Goal: Task Accomplishment & Management: Complete application form

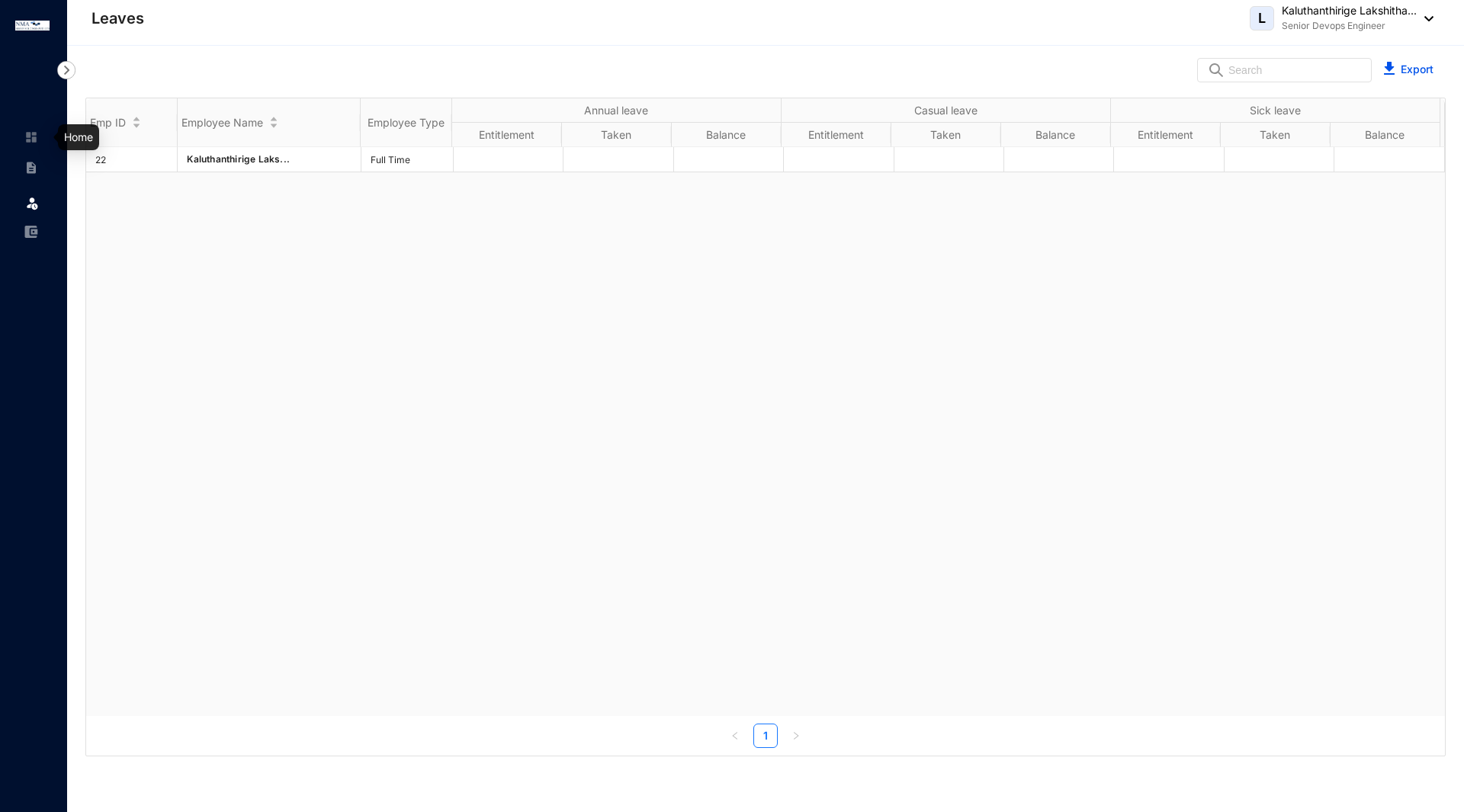
click at [38, 143] on img at bounding box center [31, 137] width 14 height 14
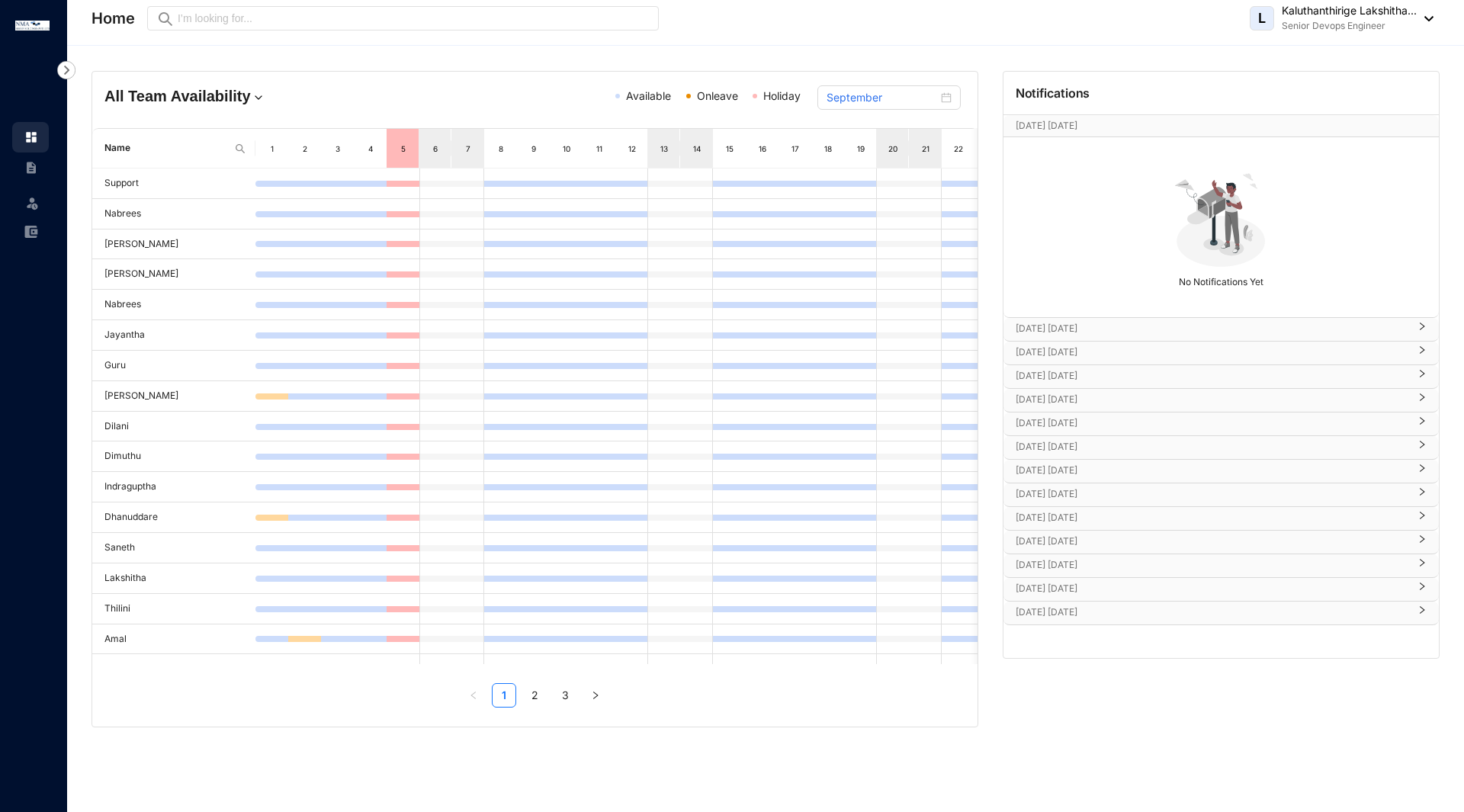
click at [1108, 329] on p "[DATE] [DATE]" at bounding box center [1211, 328] width 393 height 16
click at [1138, 356] on p "[DATE] [DATE]" at bounding box center [1211, 352] width 393 height 16
click at [1125, 371] on p "[DATE] [DATE]" at bounding box center [1211, 375] width 393 height 16
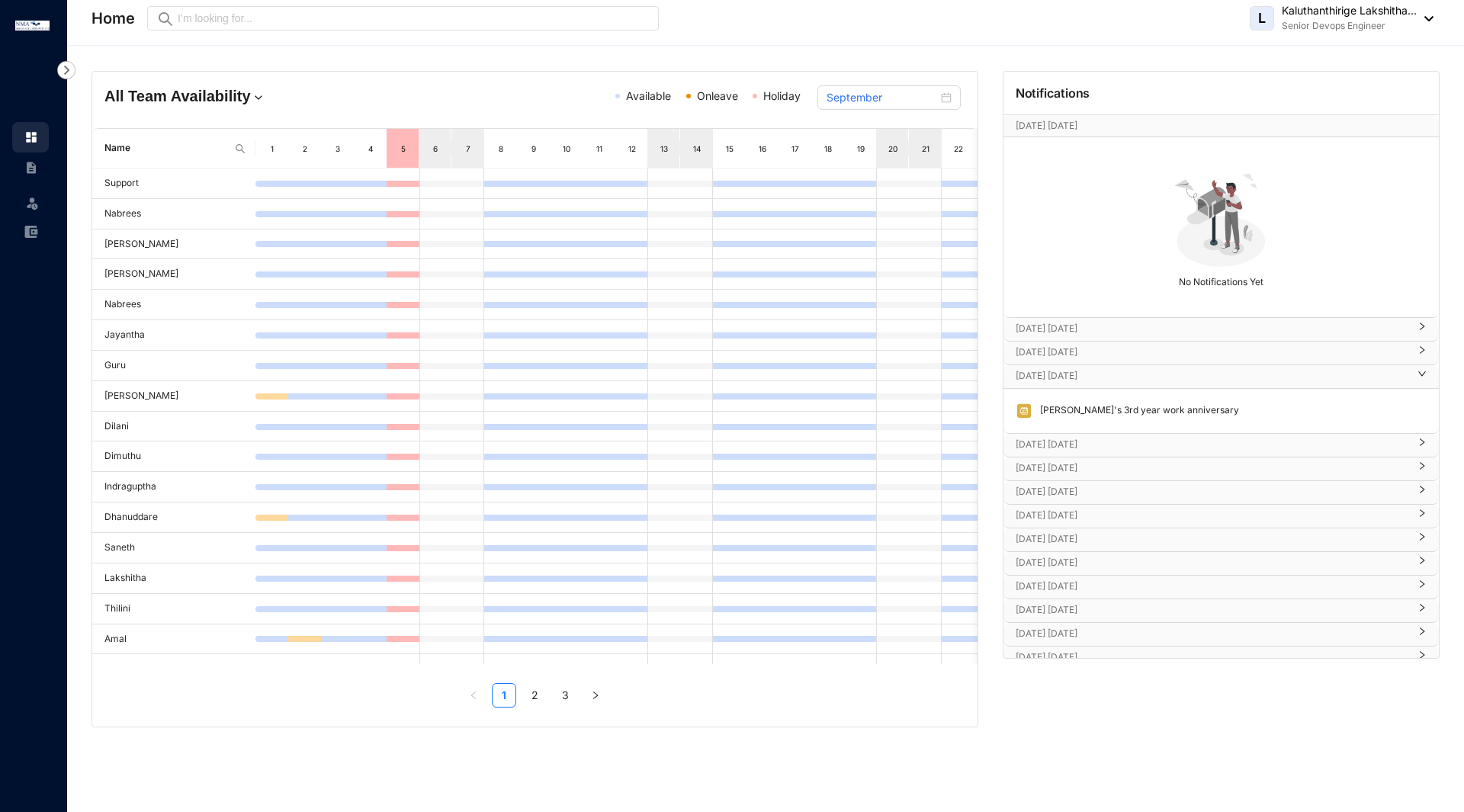
click at [1125, 371] on p "[DATE] [DATE]" at bounding box center [1211, 375] width 393 height 16
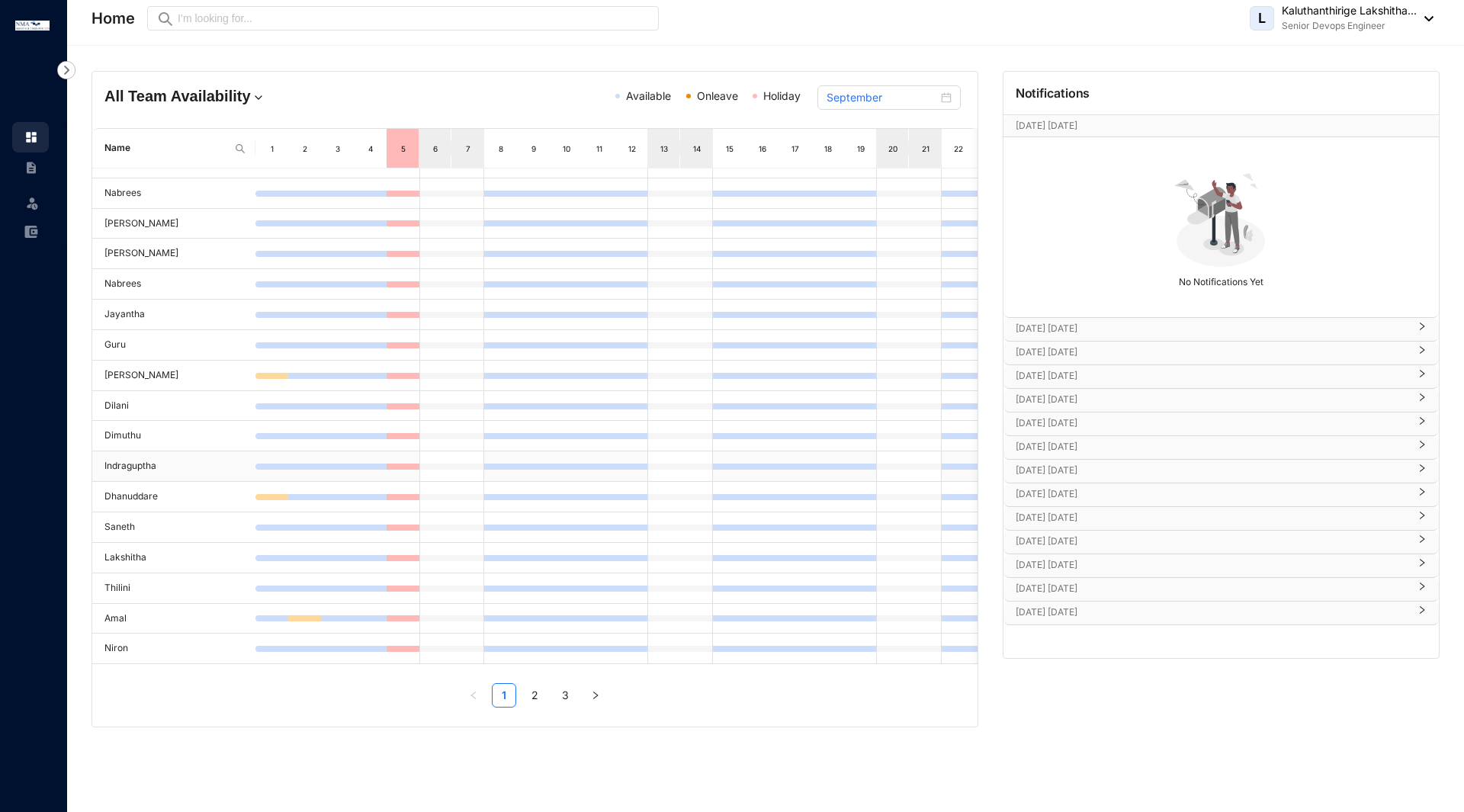
scroll to position [32, 0]
click at [536, 694] on link "2" at bounding box center [535, 695] width 23 height 23
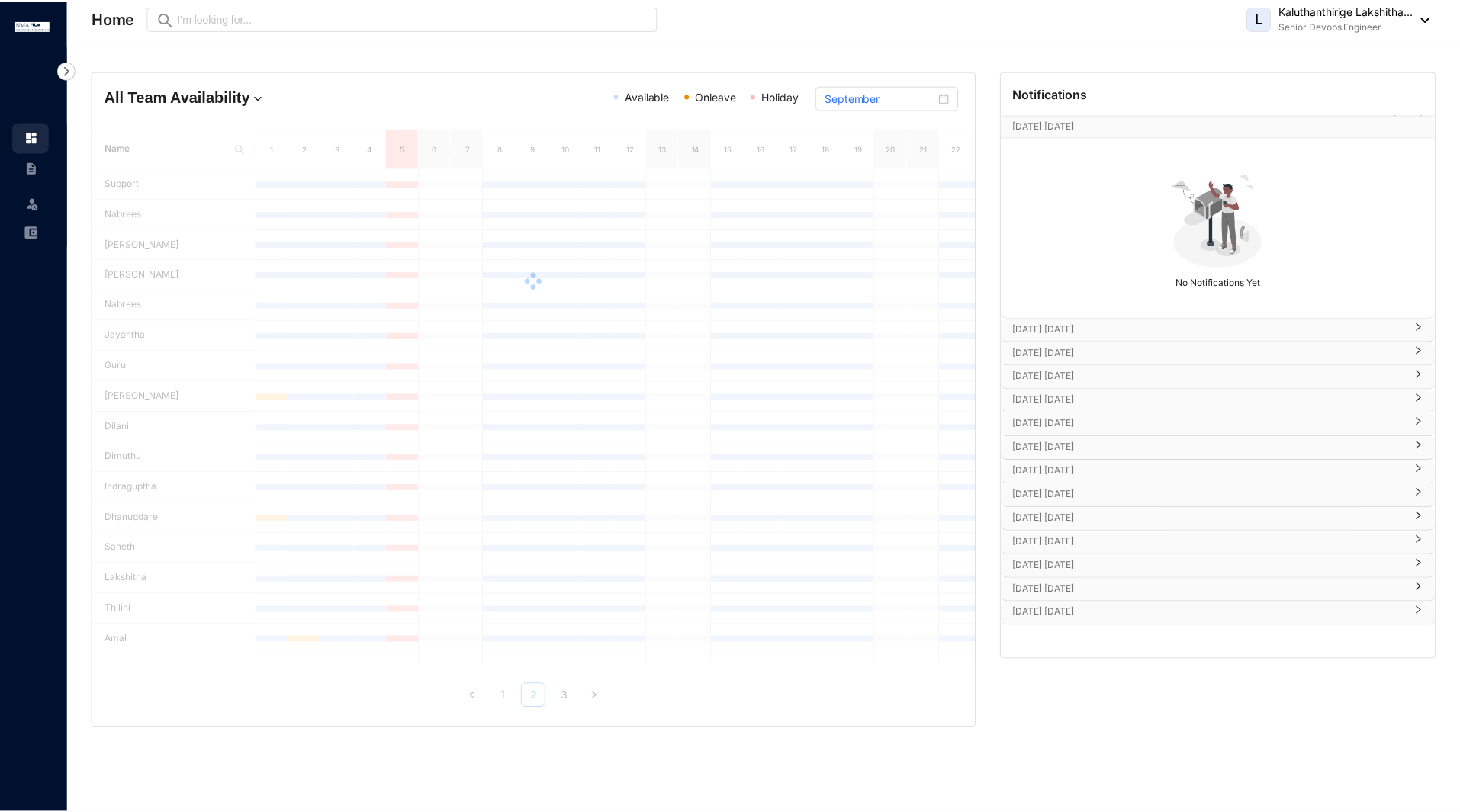
scroll to position [0, 0]
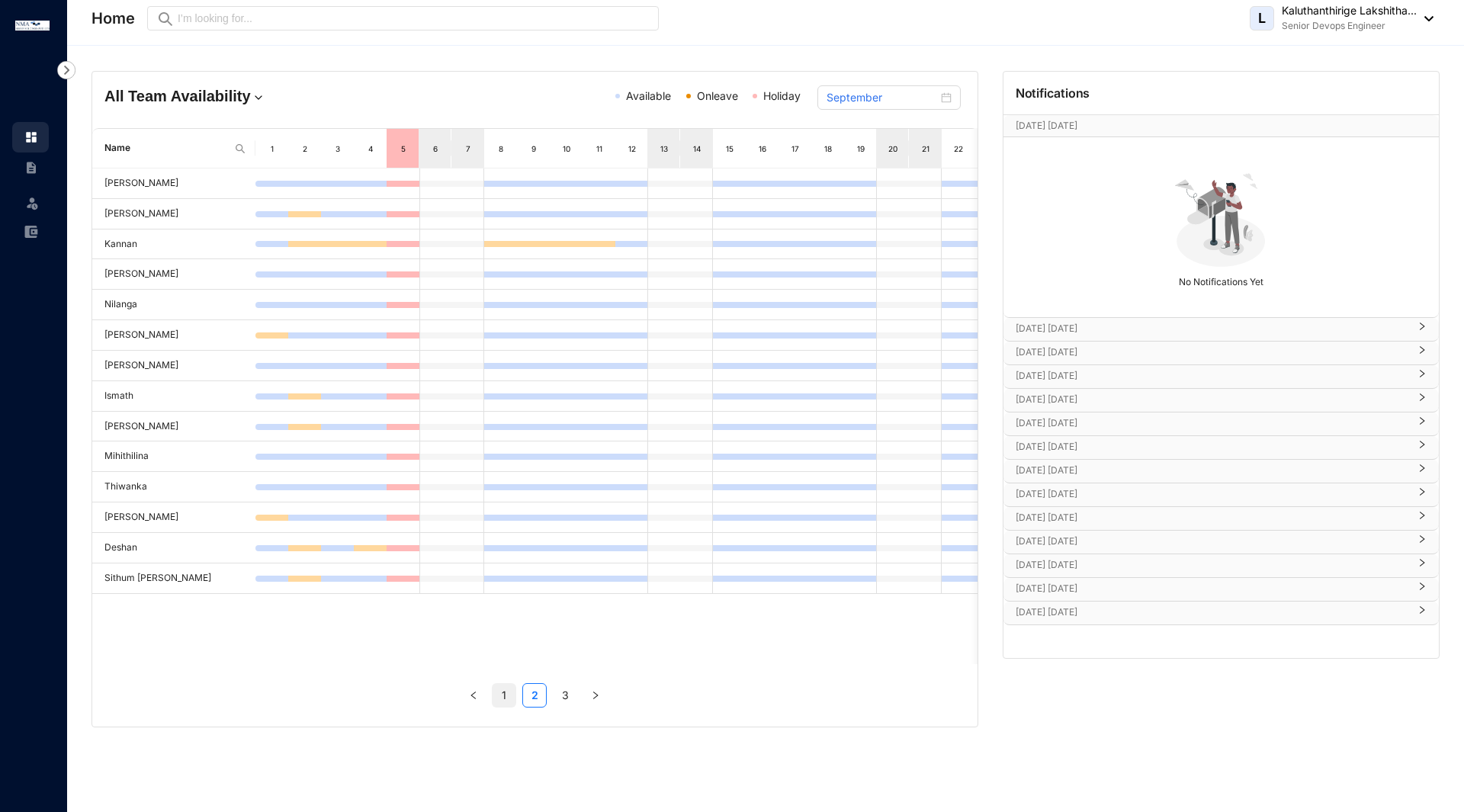
click at [511, 702] on link "1" at bounding box center [504, 695] width 23 height 23
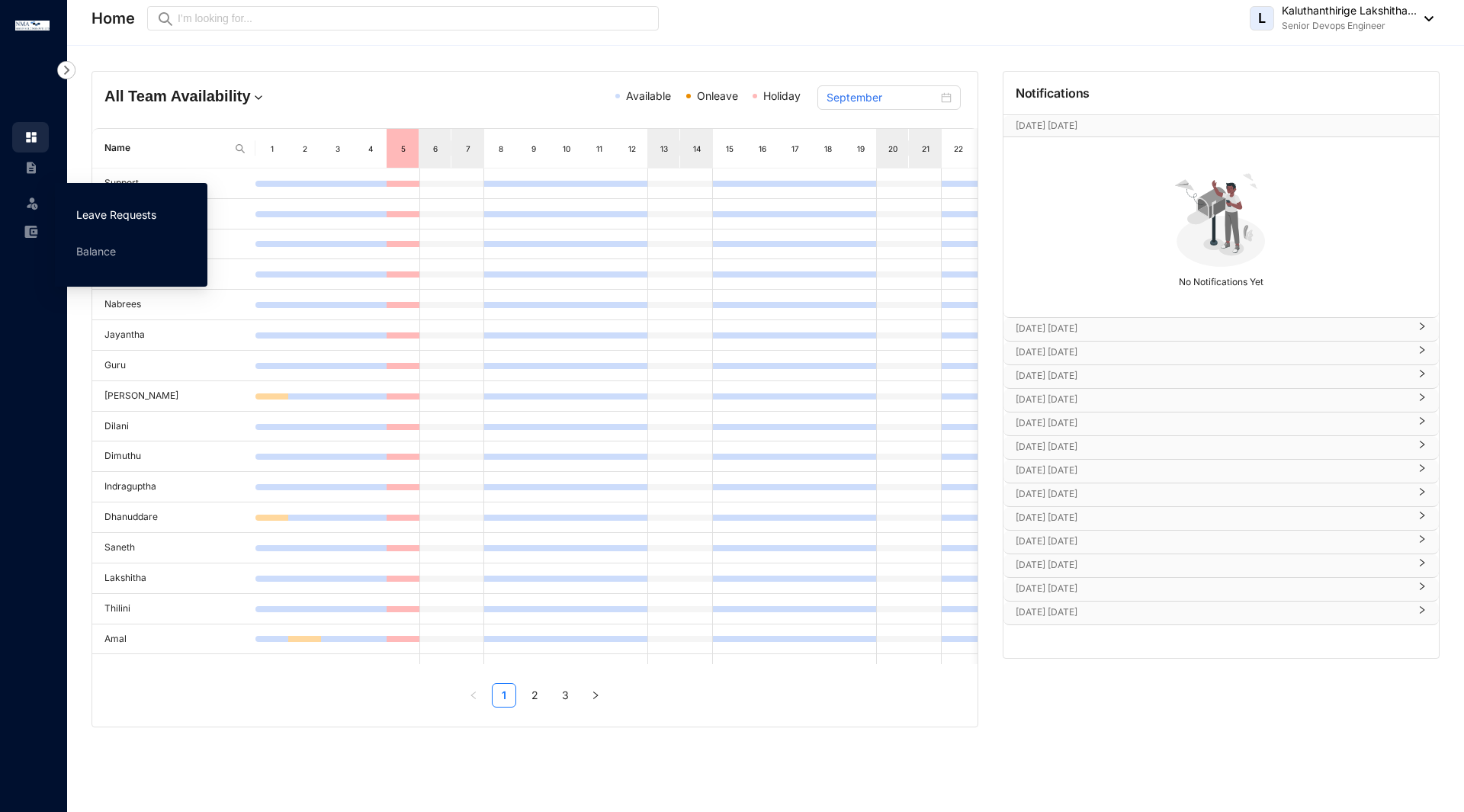
click at [97, 213] on link "Leave Requests" at bounding box center [116, 215] width 80 height 13
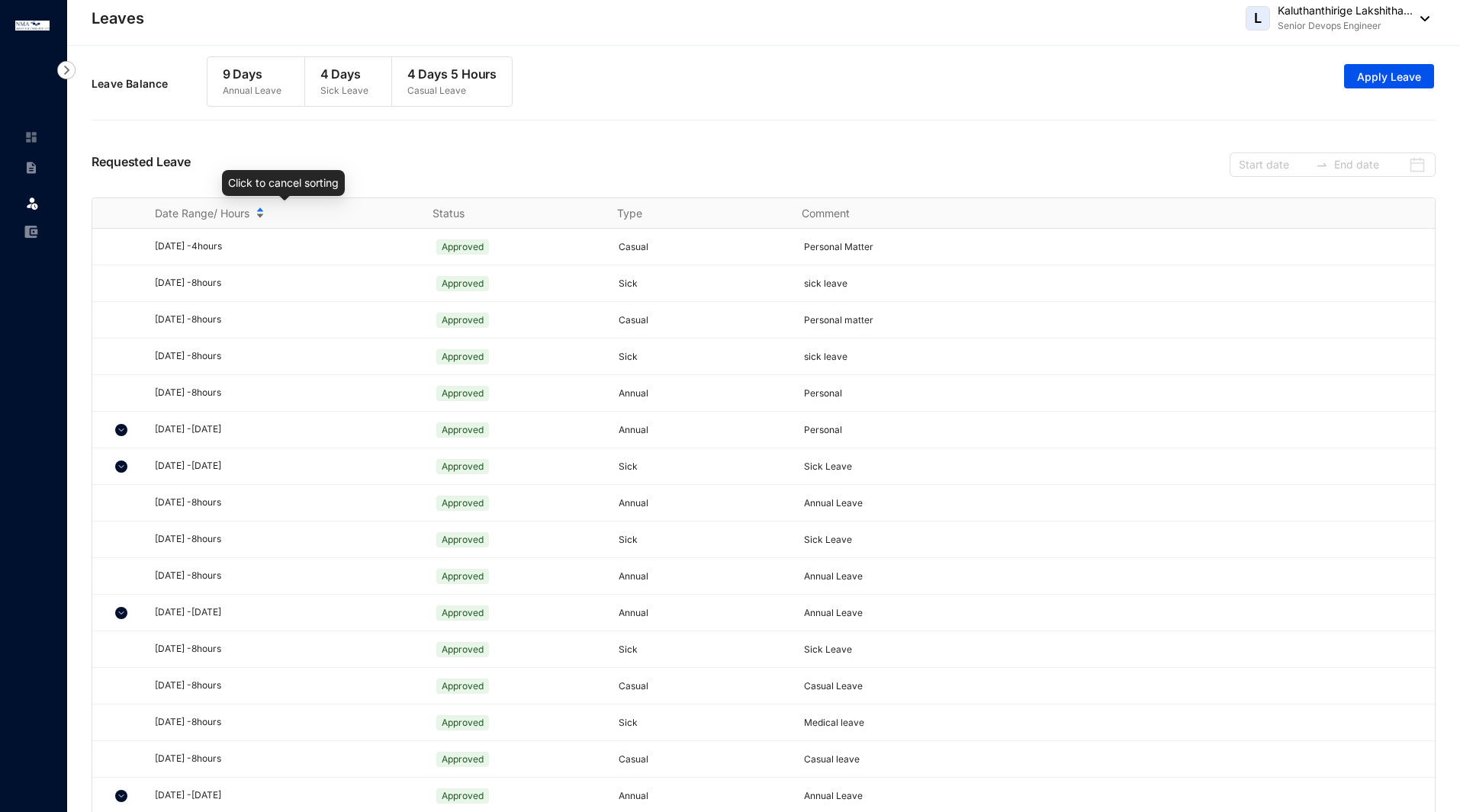
click at [265, 206] on div "Date Range/ Hours" at bounding box center [284, 213] width 259 height 17
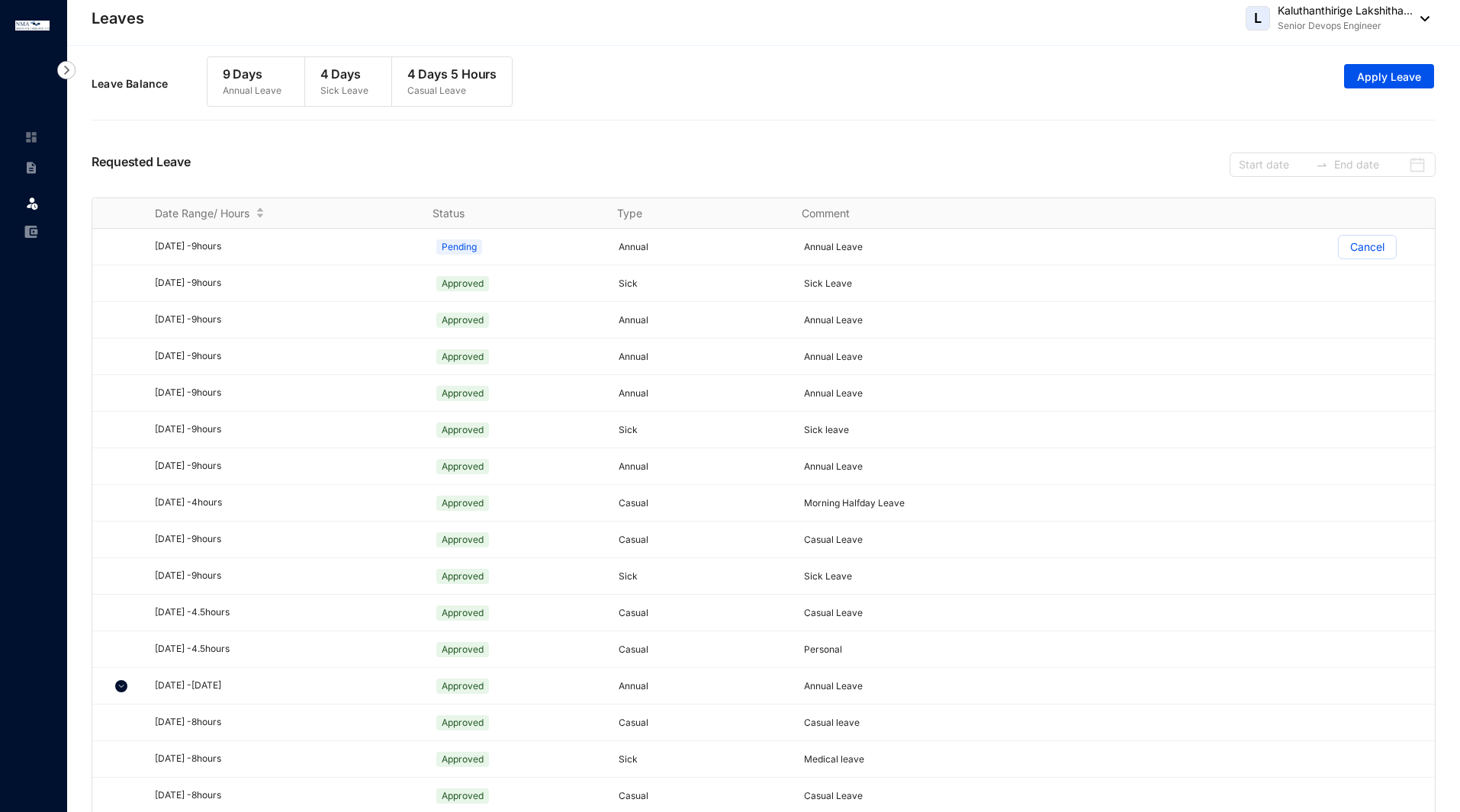
click at [250, 79] on p "9 Days" at bounding box center [252, 73] width 59 height 18
click at [1369, 71] on span "Apply Leave" at bounding box center [1389, 77] width 64 height 16
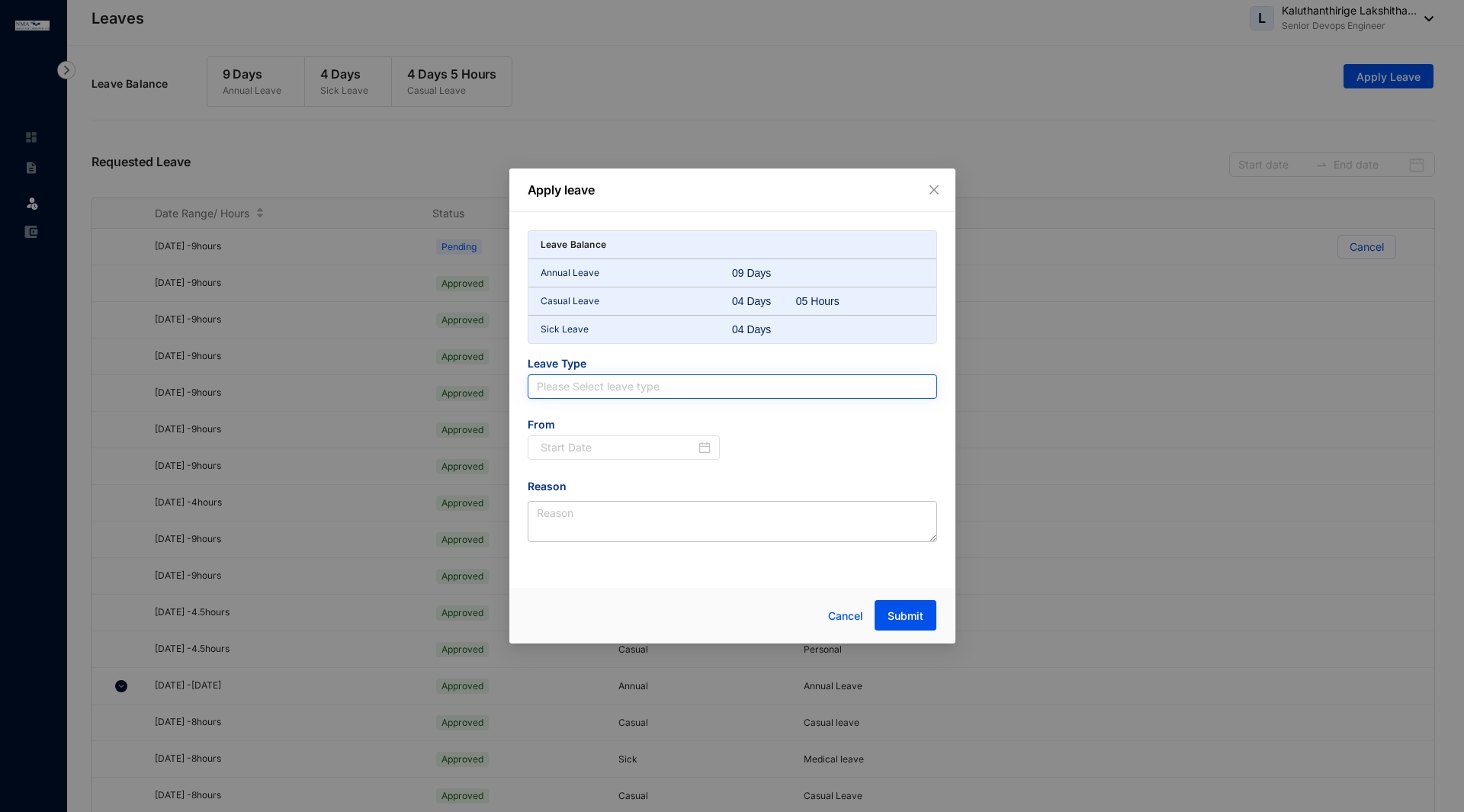
click at [679, 388] on input "search" at bounding box center [732, 387] width 391 height 23
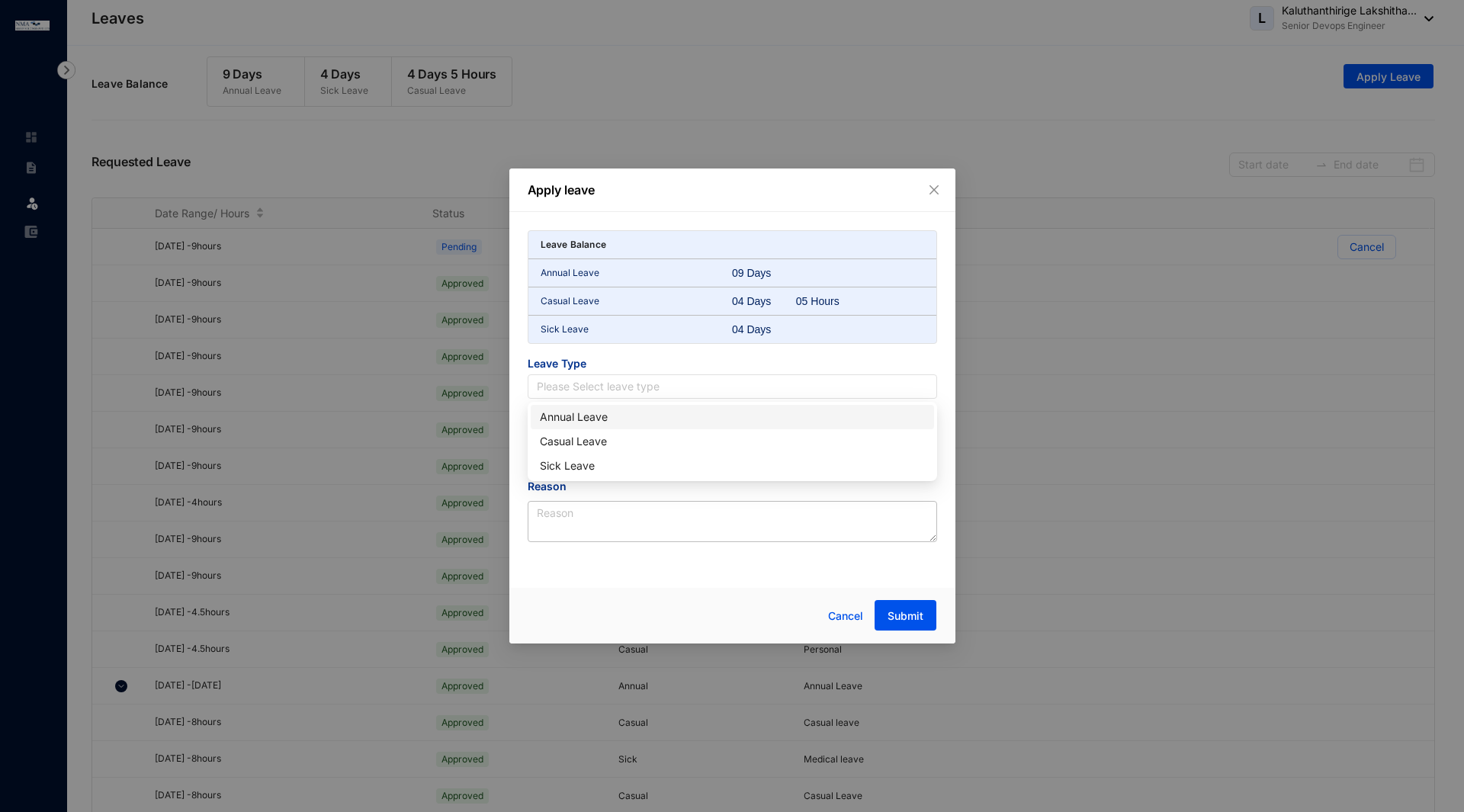
click at [606, 417] on div "Annual Leave" at bounding box center [732, 417] width 385 height 17
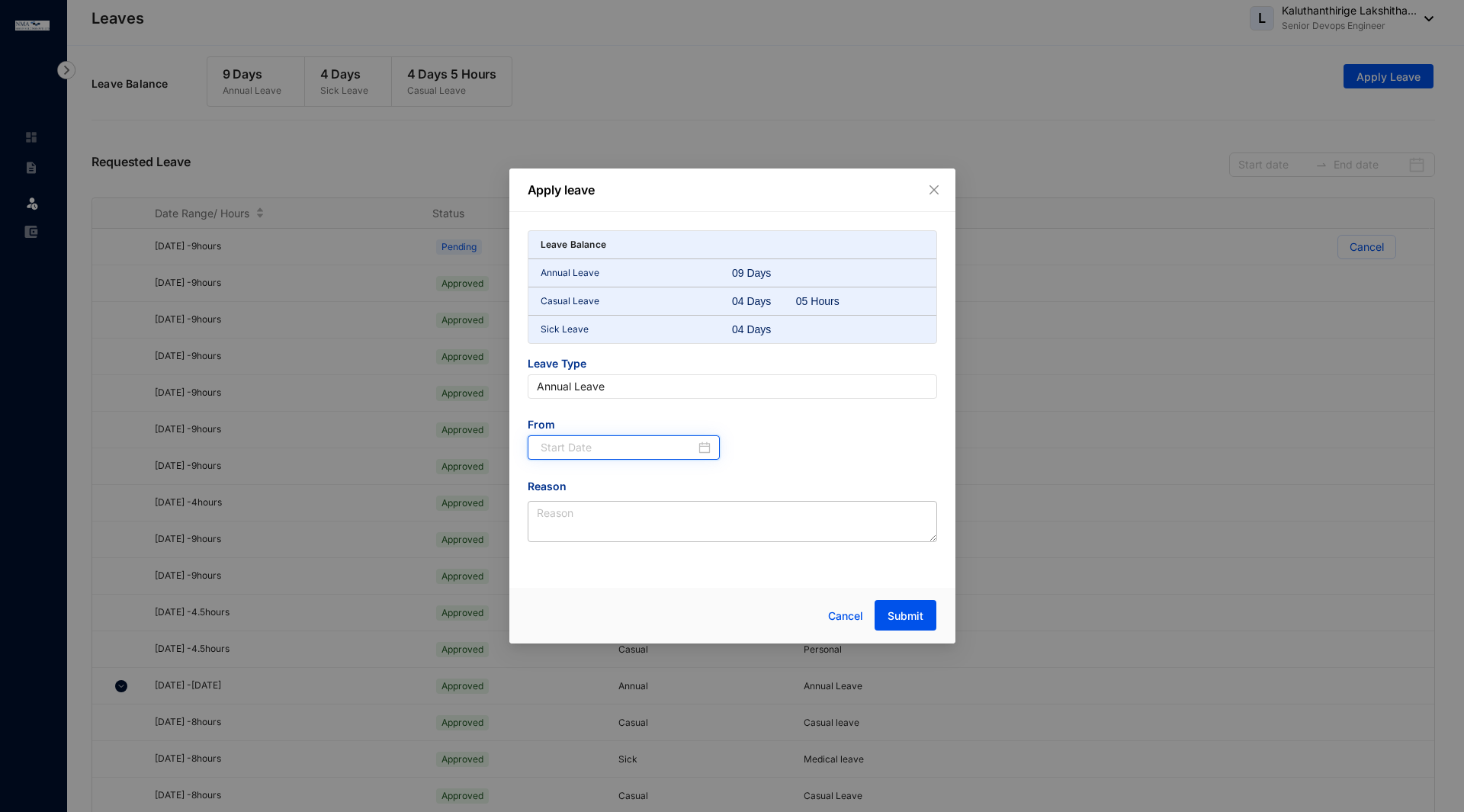
click at [612, 452] on input at bounding box center [618, 447] width 156 height 17
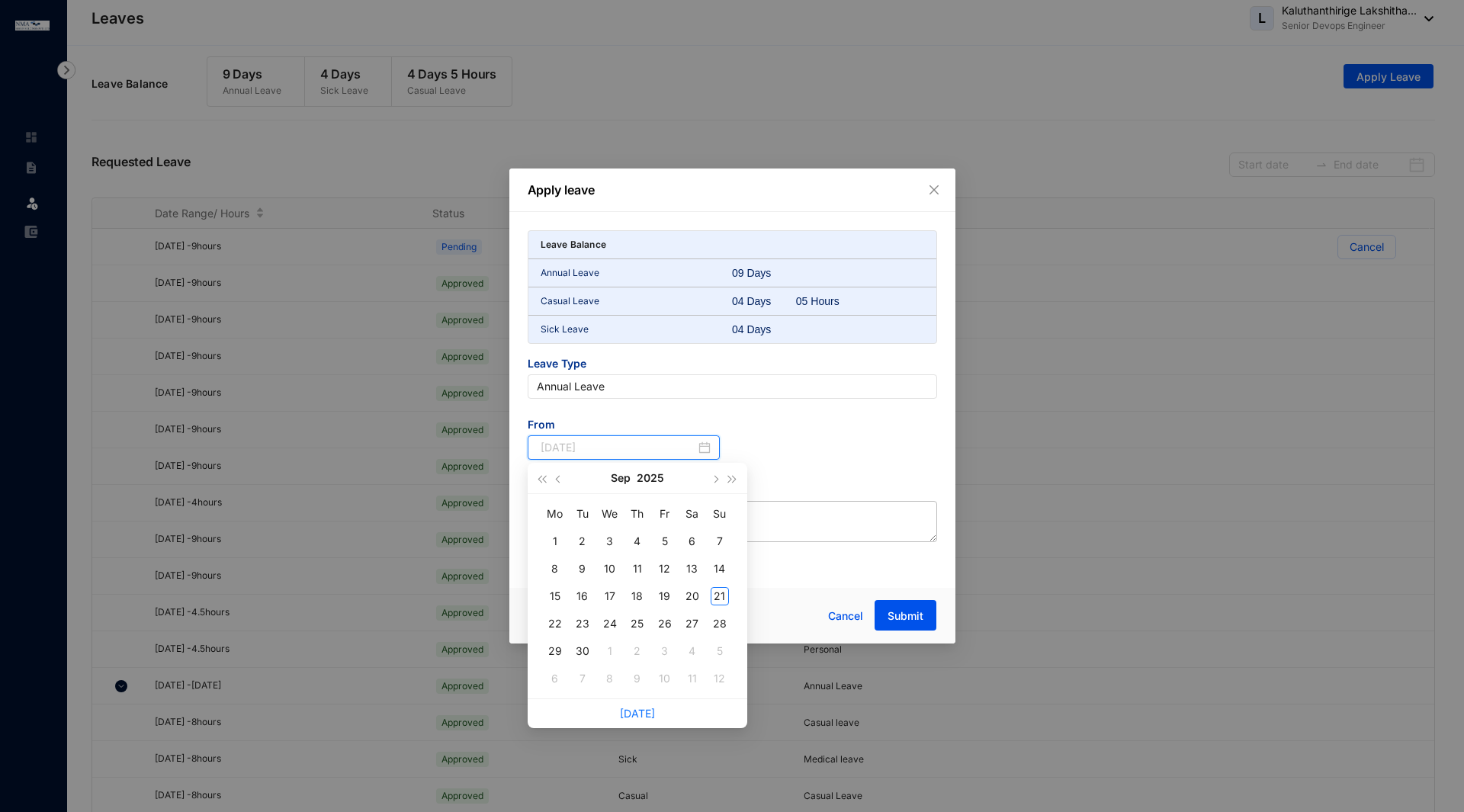
type input "[DATE]"
click at [665, 627] on div "26" at bounding box center [664, 623] width 18 height 18
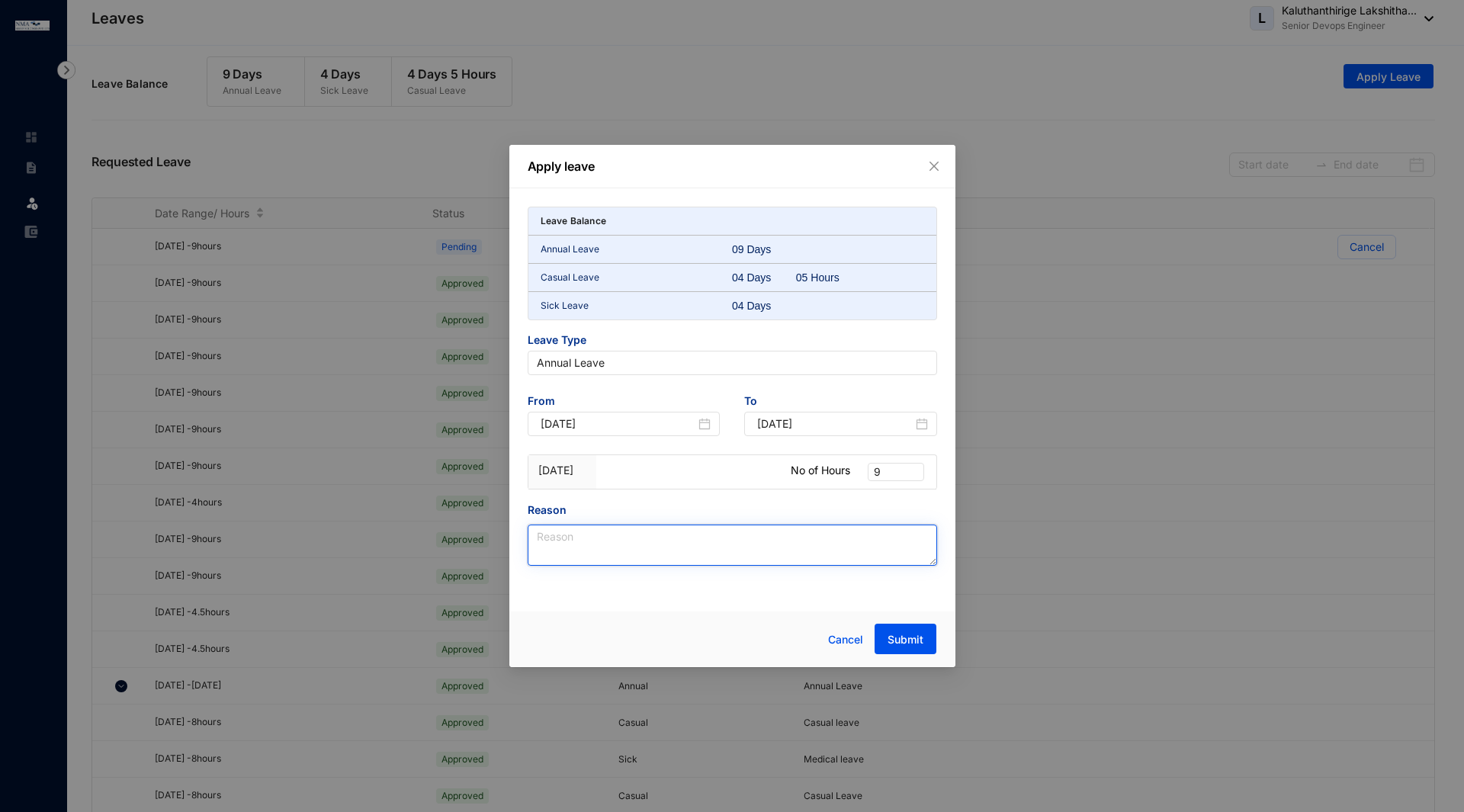
click at [695, 547] on textarea "Reason" at bounding box center [733, 545] width 410 height 41
drag, startPoint x: 583, startPoint y: 535, endPoint x: 774, endPoint y: 560, distance: 192.6
click at [774, 560] on textarea "Annual lEave" at bounding box center [733, 545] width 410 height 41
type textarea "Annual Leave"
click at [916, 641] on span "Submit" at bounding box center [906, 640] width 36 height 16
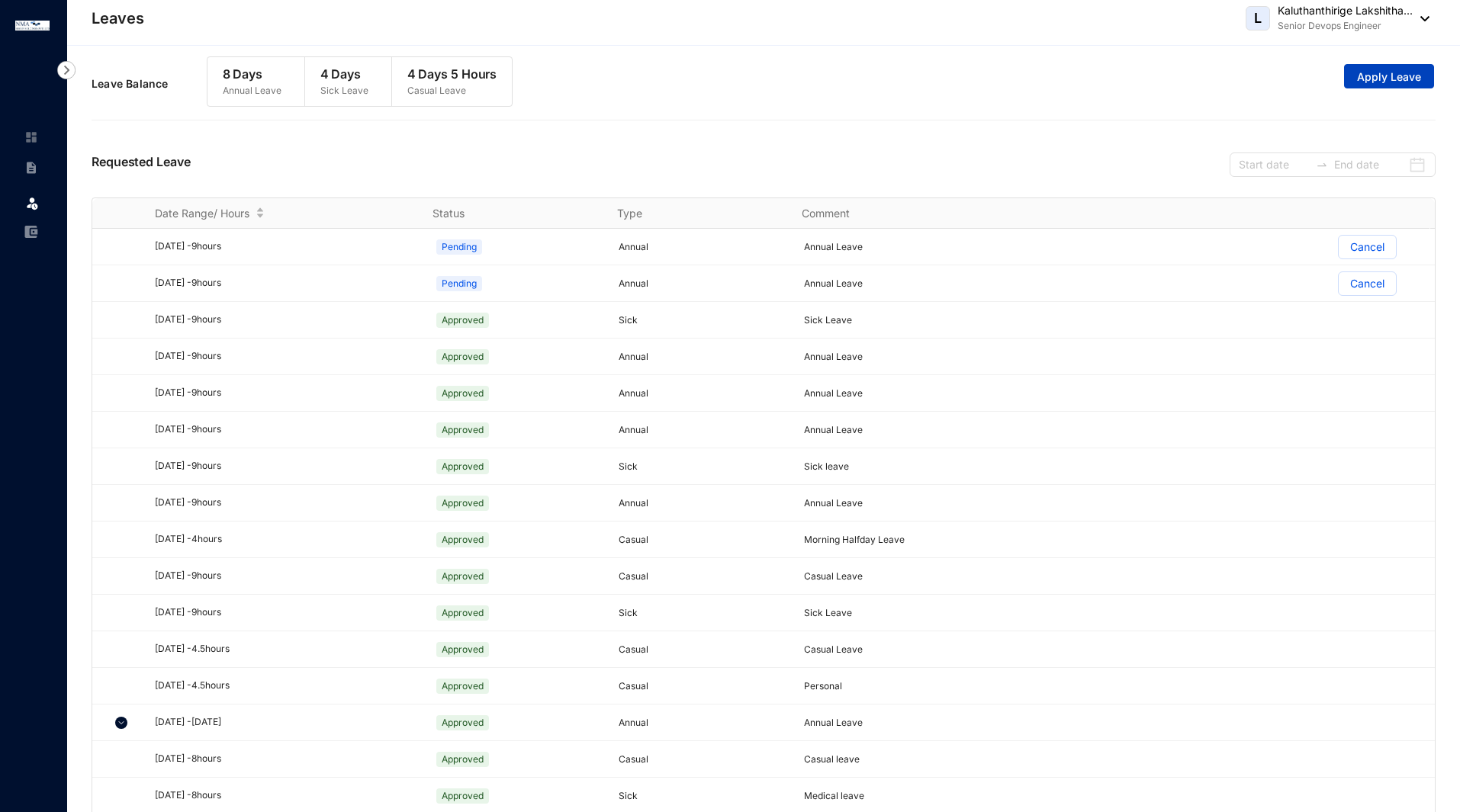
click at [1390, 83] on span "Apply Leave" at bounding box center [1389, 77] width 64 height 16
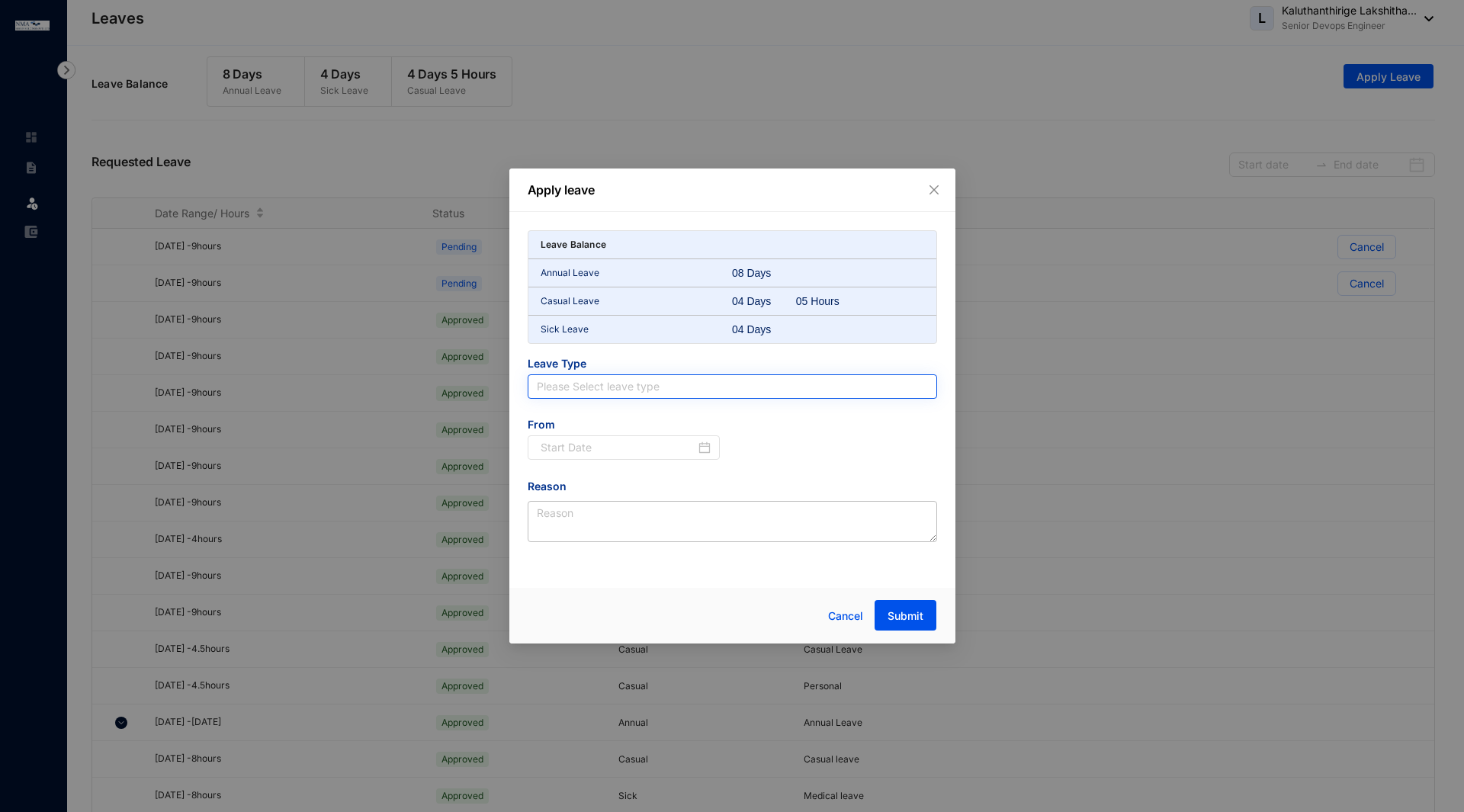
click at [707, 381] on input "search" at bounding box center [732, 387] width 391 height 23
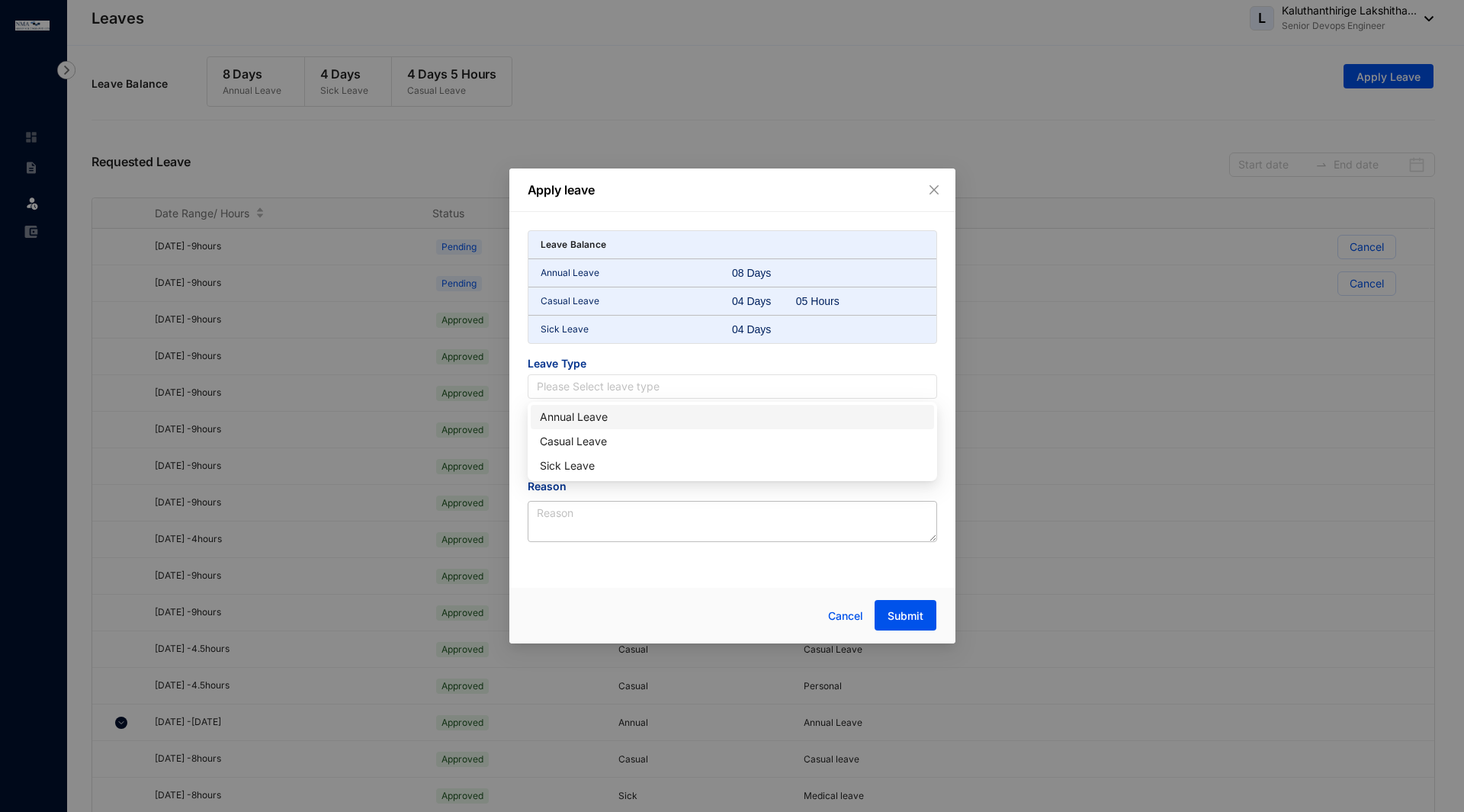
click at [659, 415] on div "Annual Leave" at bounding box center [732, 417] width 385 height 17
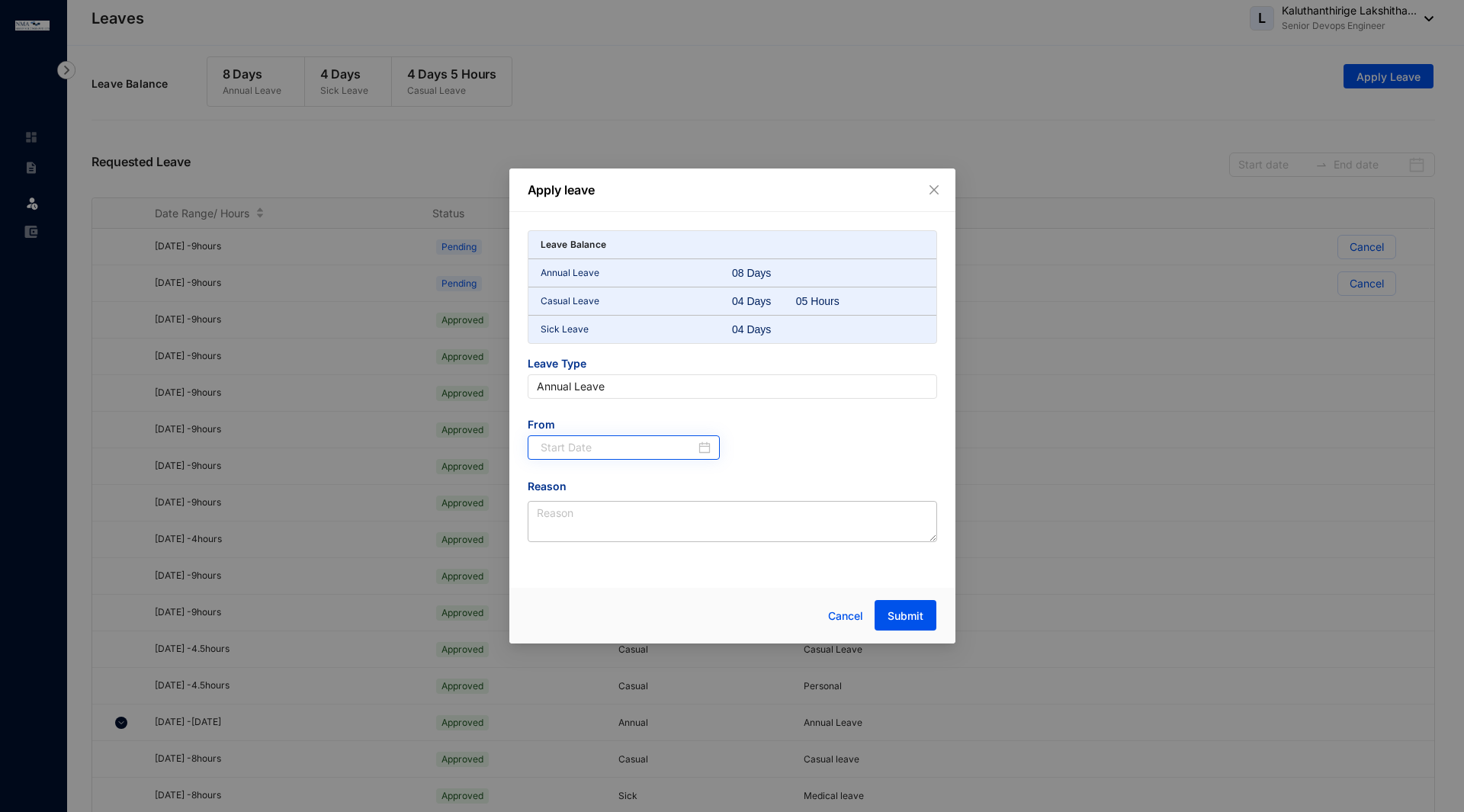
click at [626, 457] on div at bounding box center [624, 447] width 193 height 24
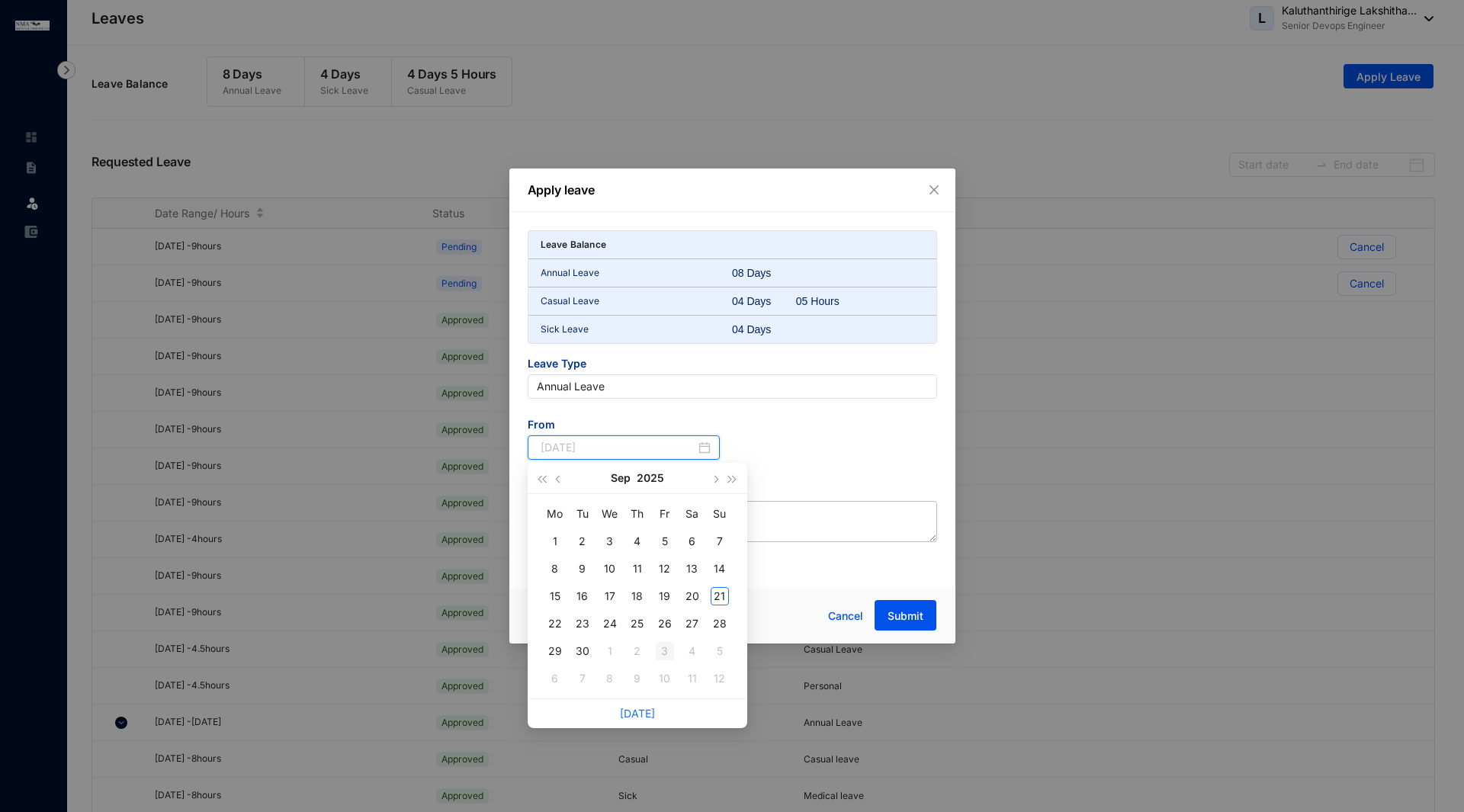
type input "[DATE]"
click at [668, 648] on div "3" at bounding box center [664, 651] width 18 height 18
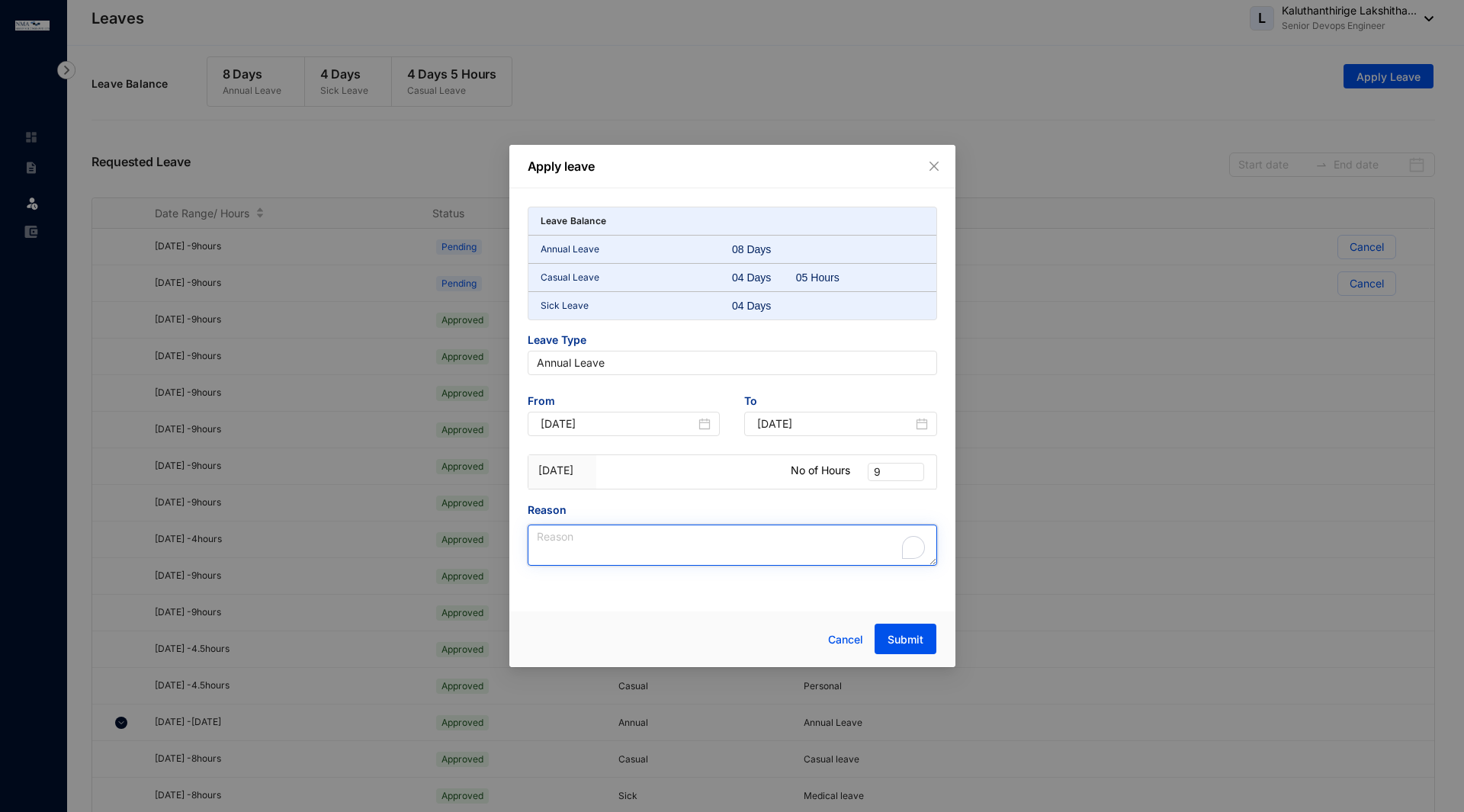
click at [698, 546] on textarea "Reason" at bounding box center [733, 545] width 410 height 41
paste textarea "[URL][DOMAIN_NAME]"
type textarea "[URL][DOMAIN_NAME]"
type textarea "Annual Leave"
click at [899, 645] on span "Submit" at bounding box center [906, 640] width 36 height 16
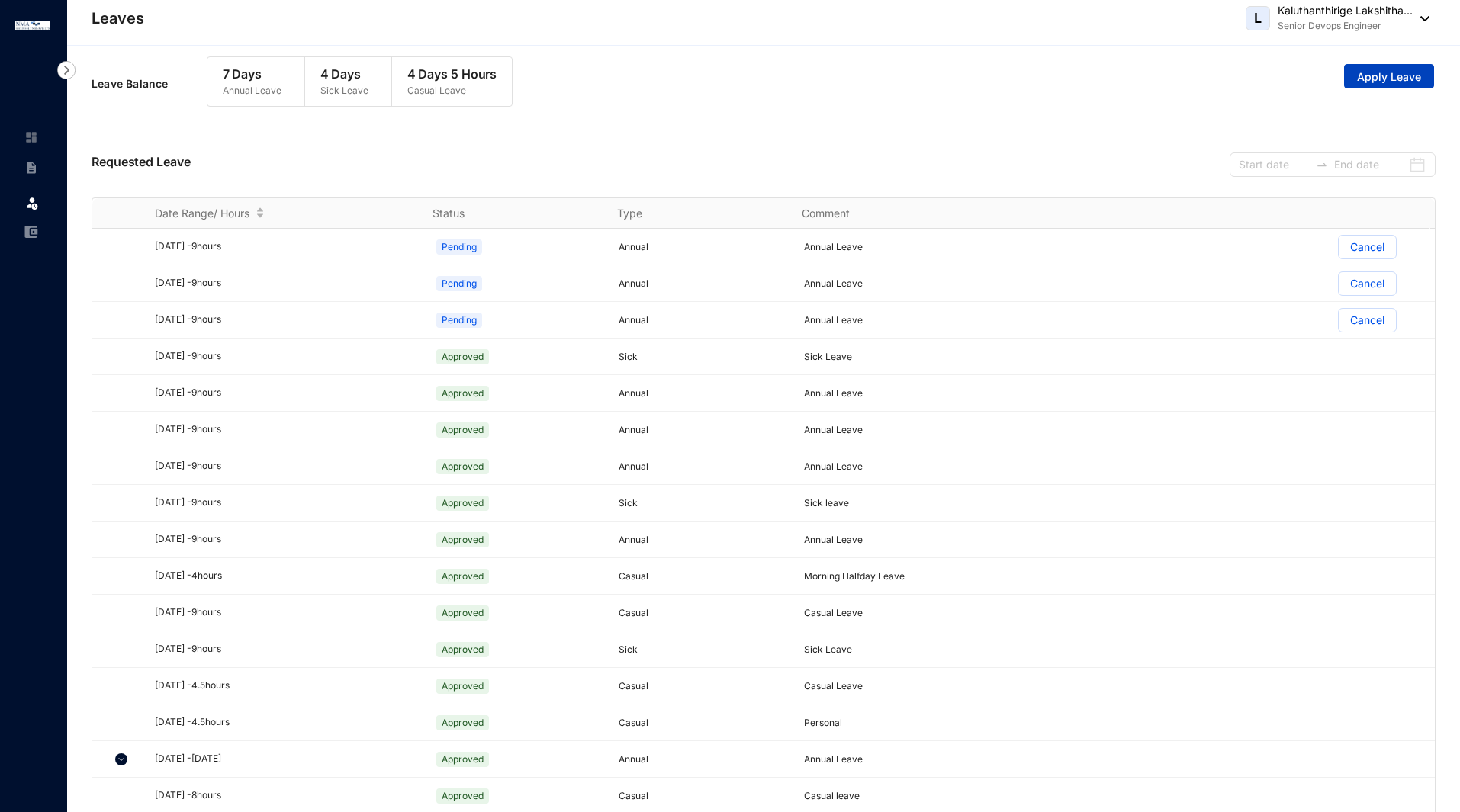
click at [1401, 72] on span "Apply Leave" at bounding box center [1389, 77] width 64 height 16
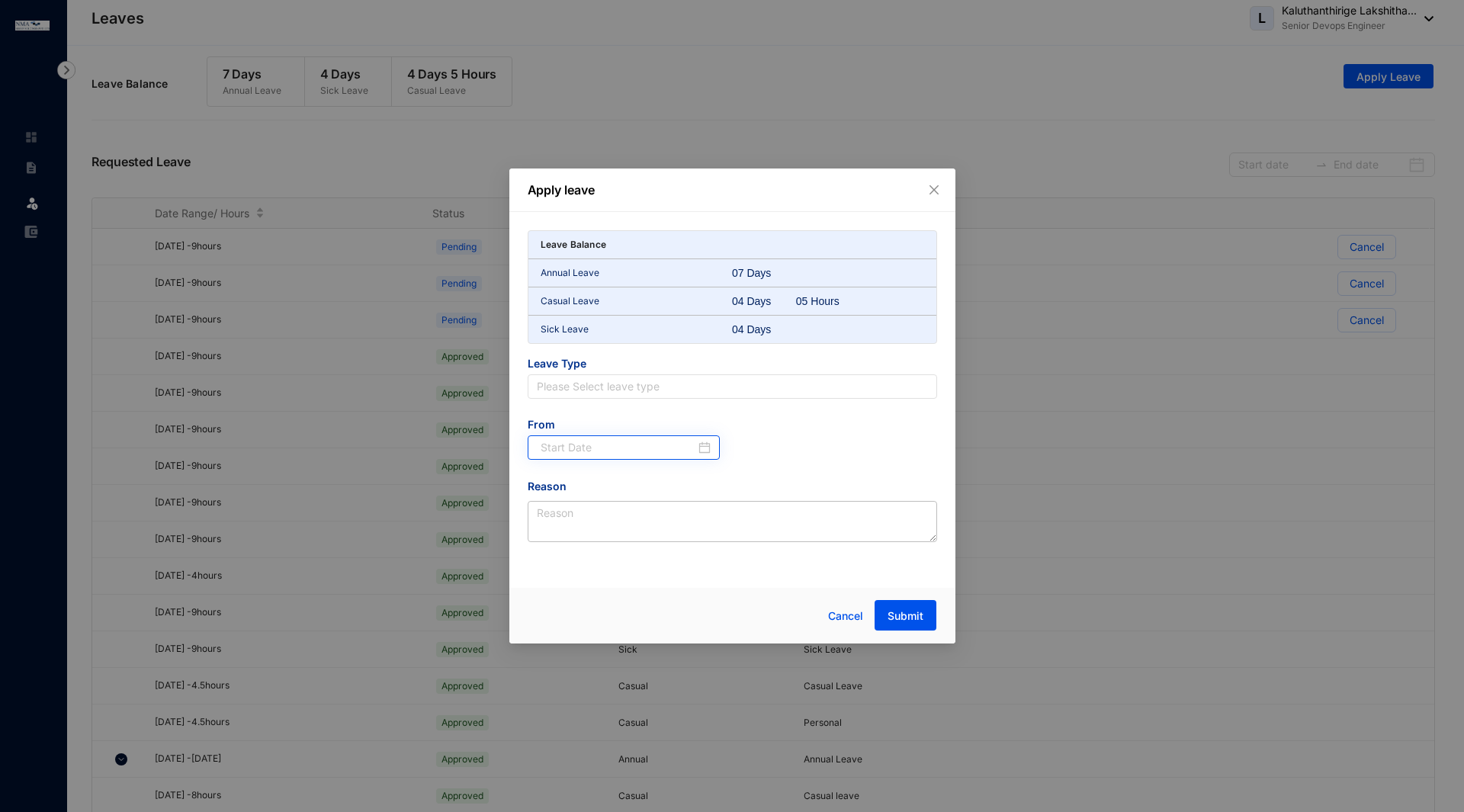
click at [707, 443] on div at bounding box center [625, 447] width 171 height 17
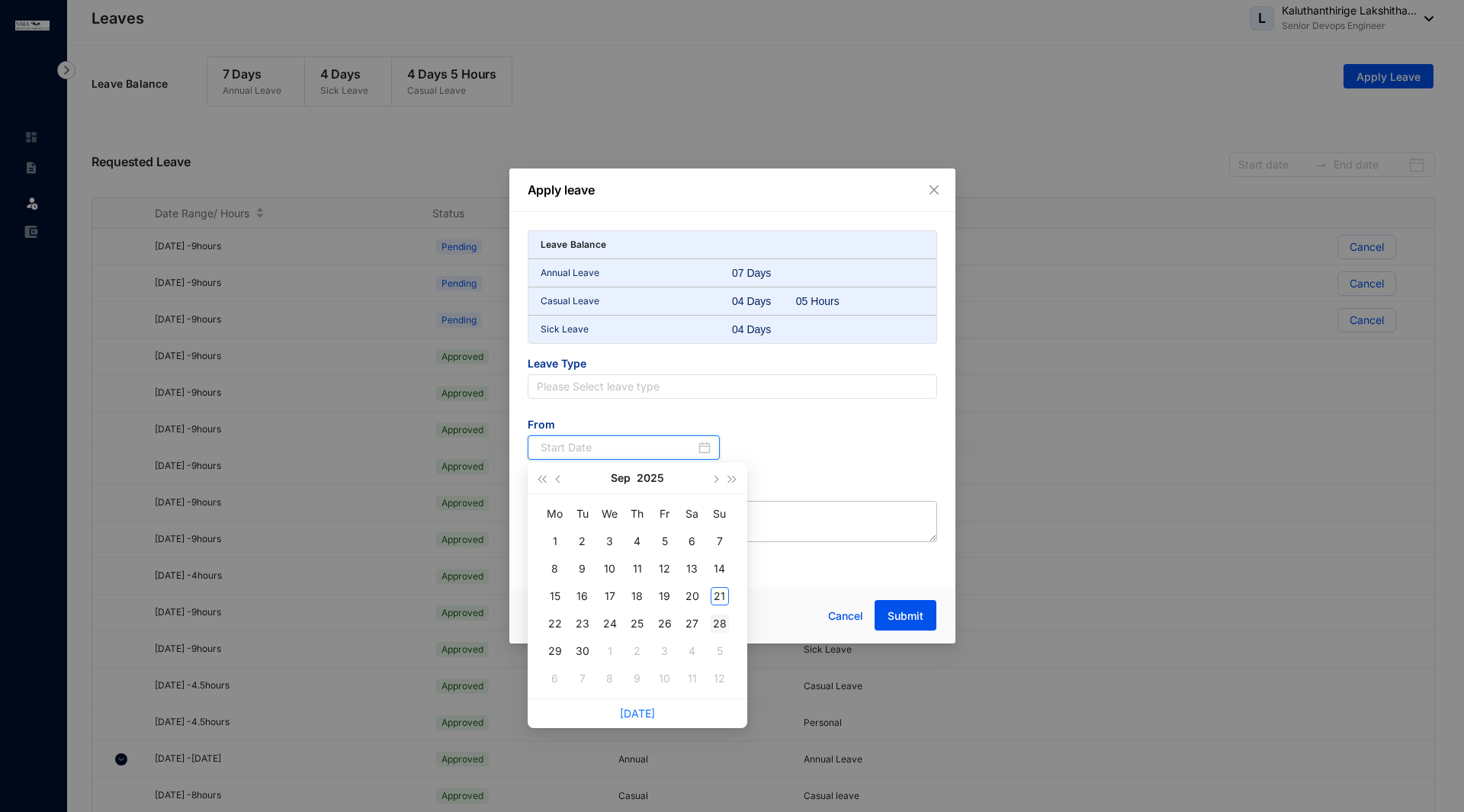
type input "[DATE]"
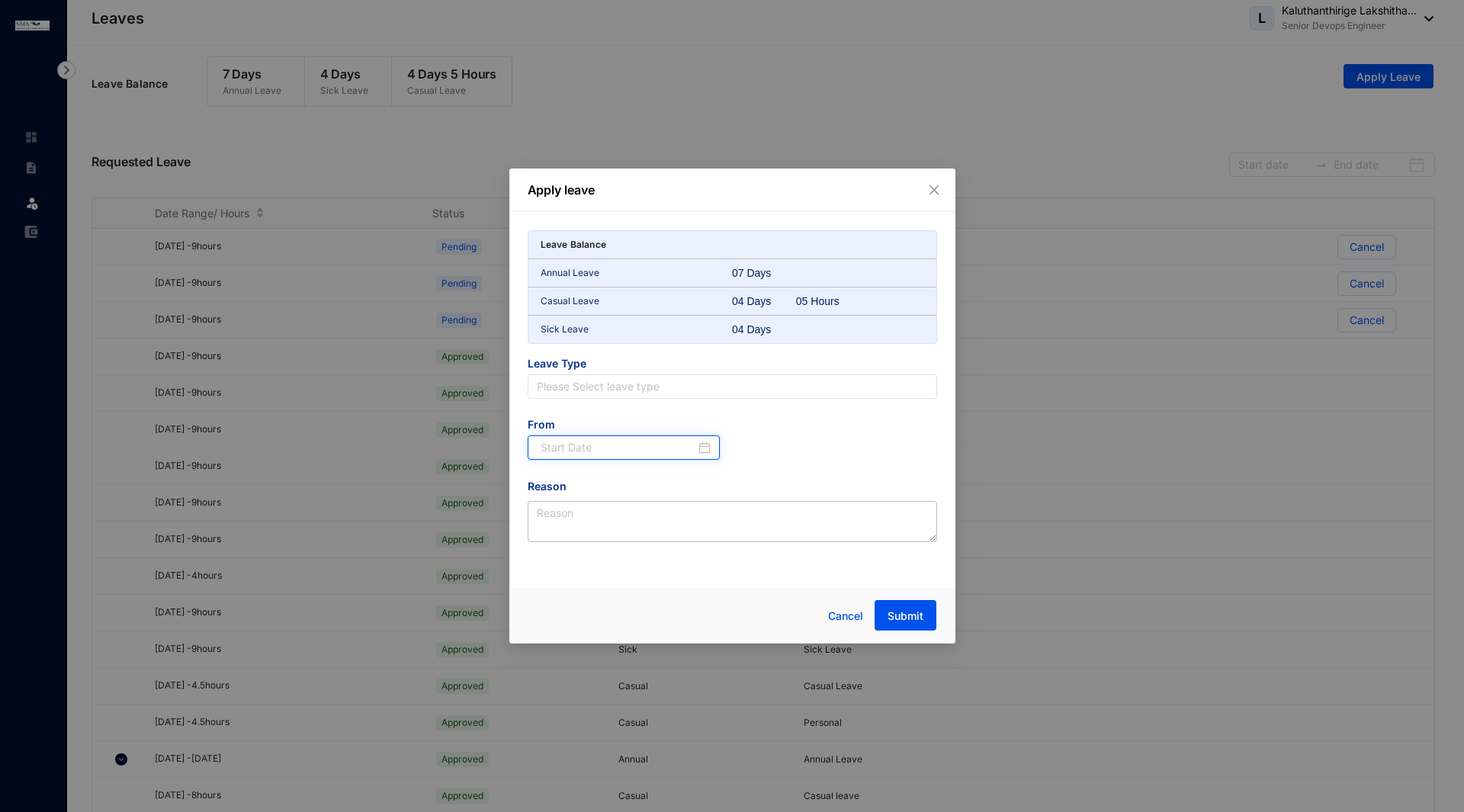
click at [706, 453] on div at bounding box center [625, 447] width 171 height 17
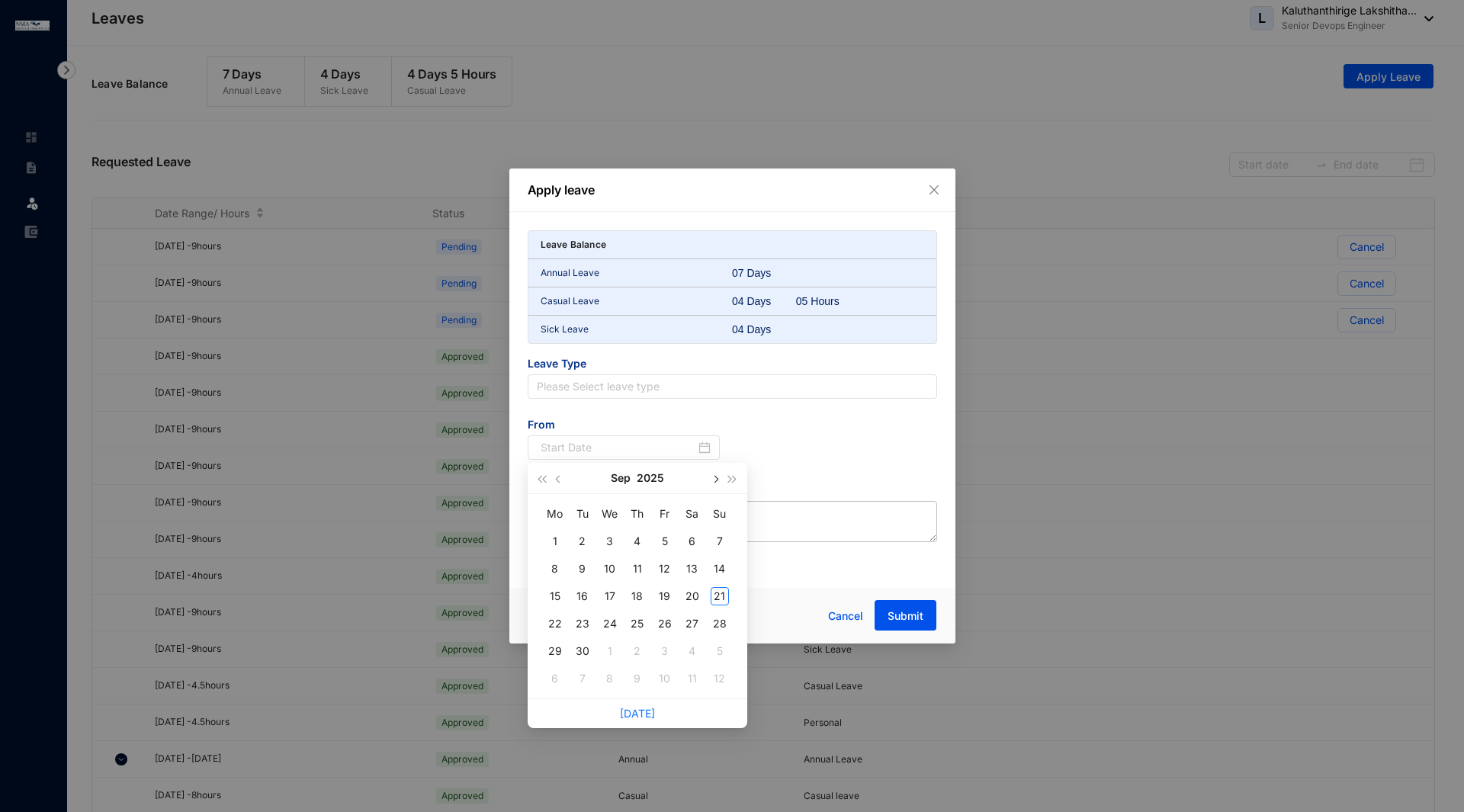
click at [715, 482] on button "button" at bounding box center [715, 477] width 17 height 30
type input "[DATE]"
click at [614, 572] on div "8" at bounding box center [610, 569] width 18 height 18
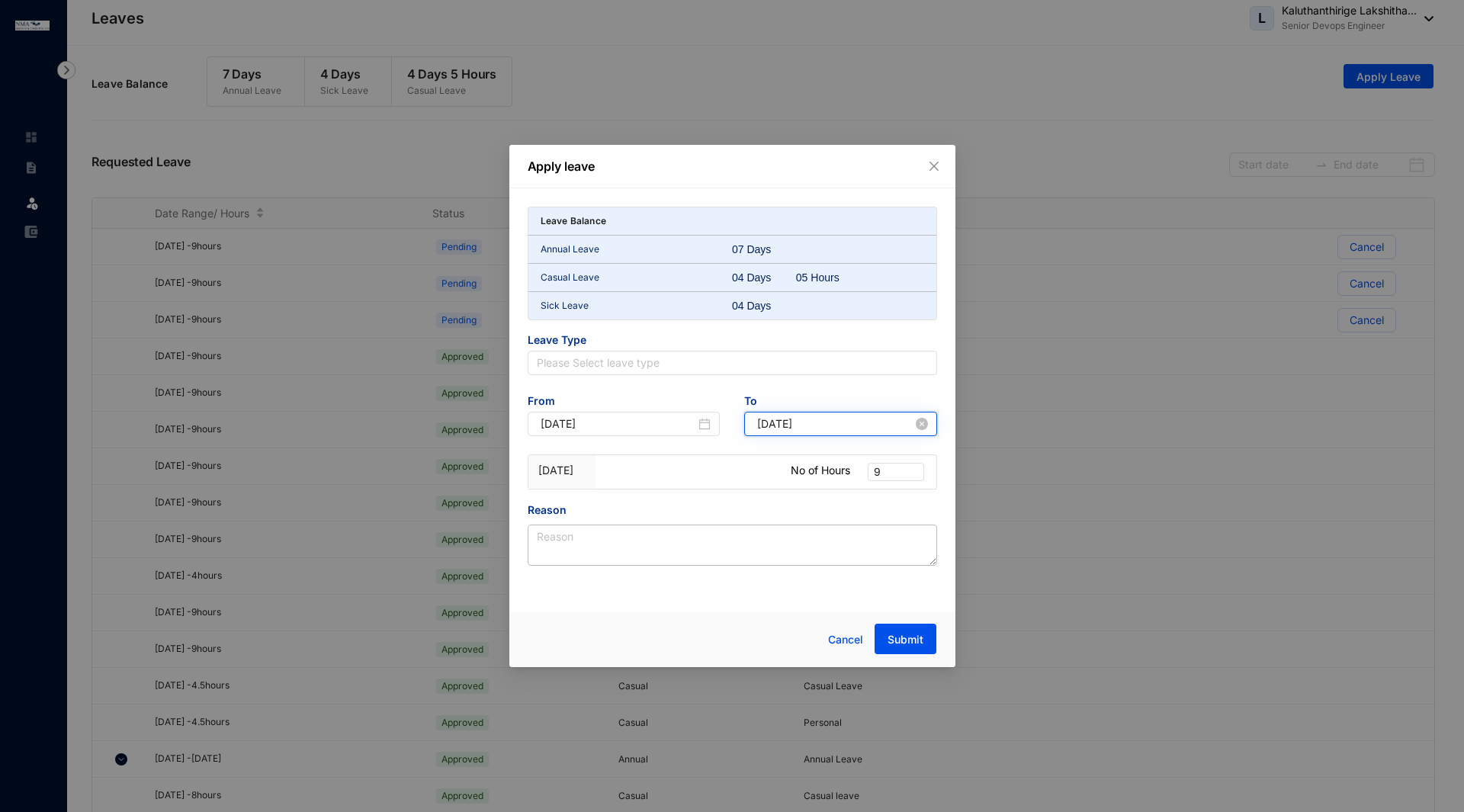
click at [895, 424] on input "[DATE]" at bounding box center [835, 424] width 156 height 17
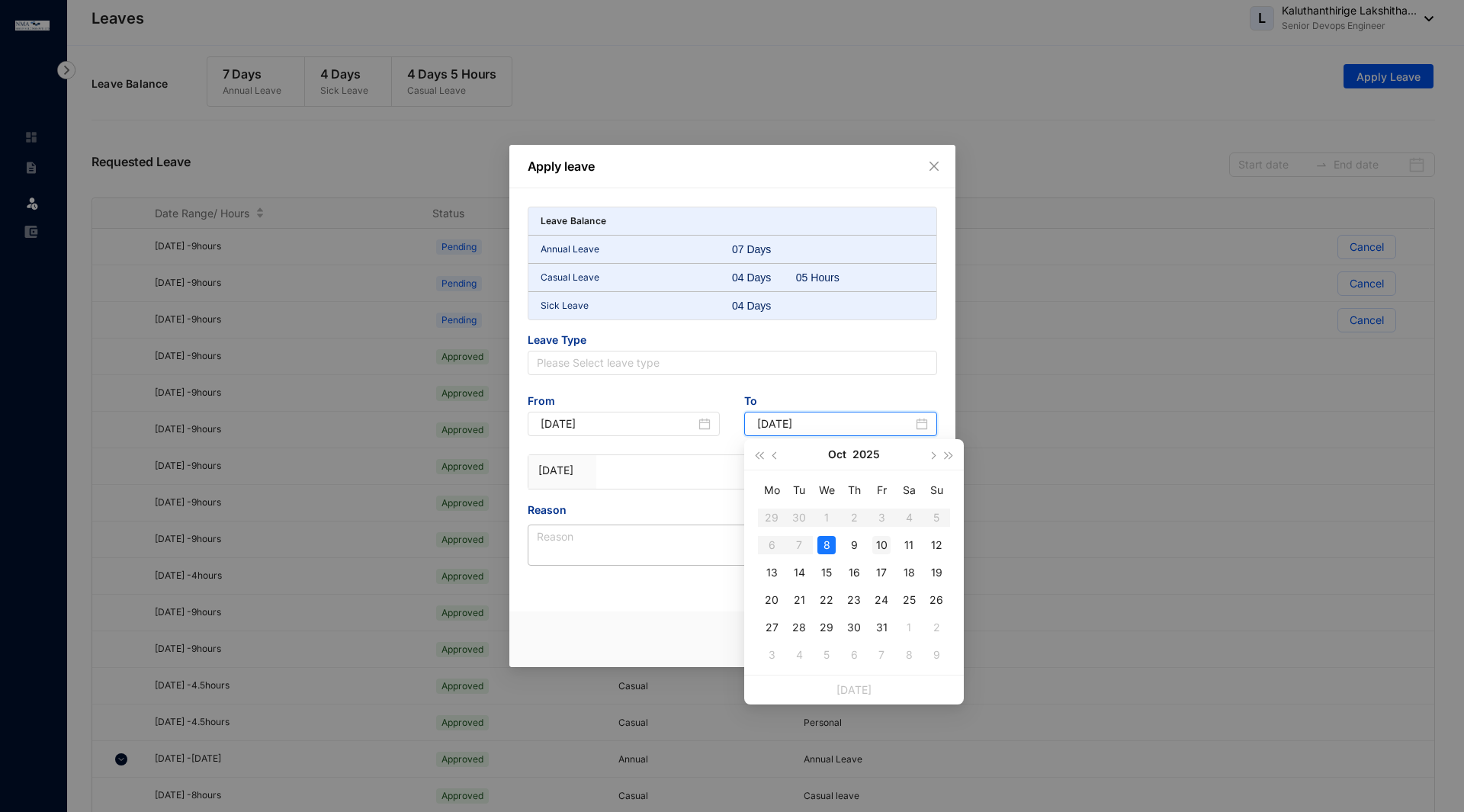
type input "[DATE]"
click at [886, 543] on div "10" at bounding box center [881, 545] width 18 height 18
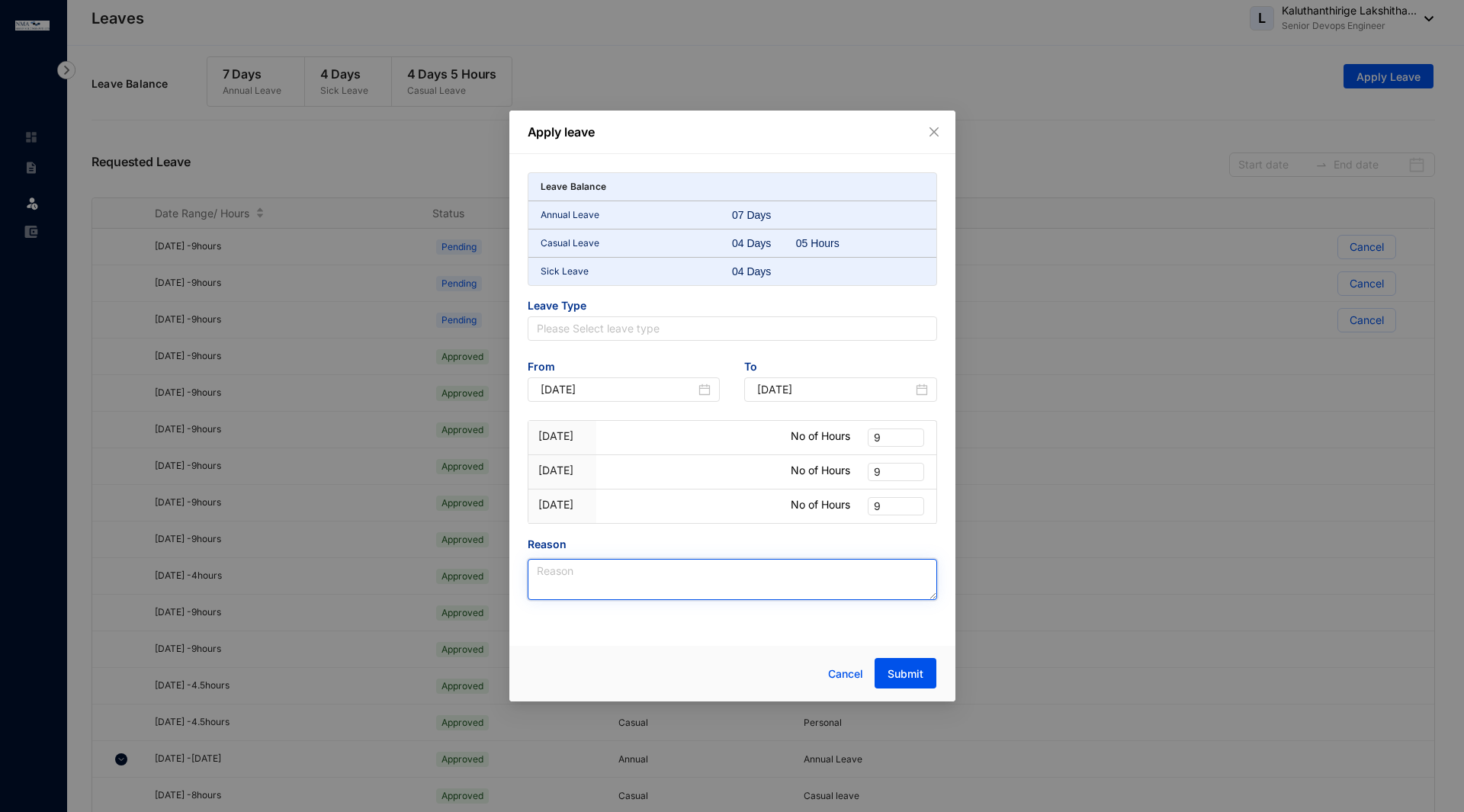
click at [734, 573] on textarea "Reason" at bounding box center [733, 579] width 410 height 41
type textarea "anuual leave"
click at [911, 677] on span "Submit" at bounding box center [906, 674] width 36 height 16
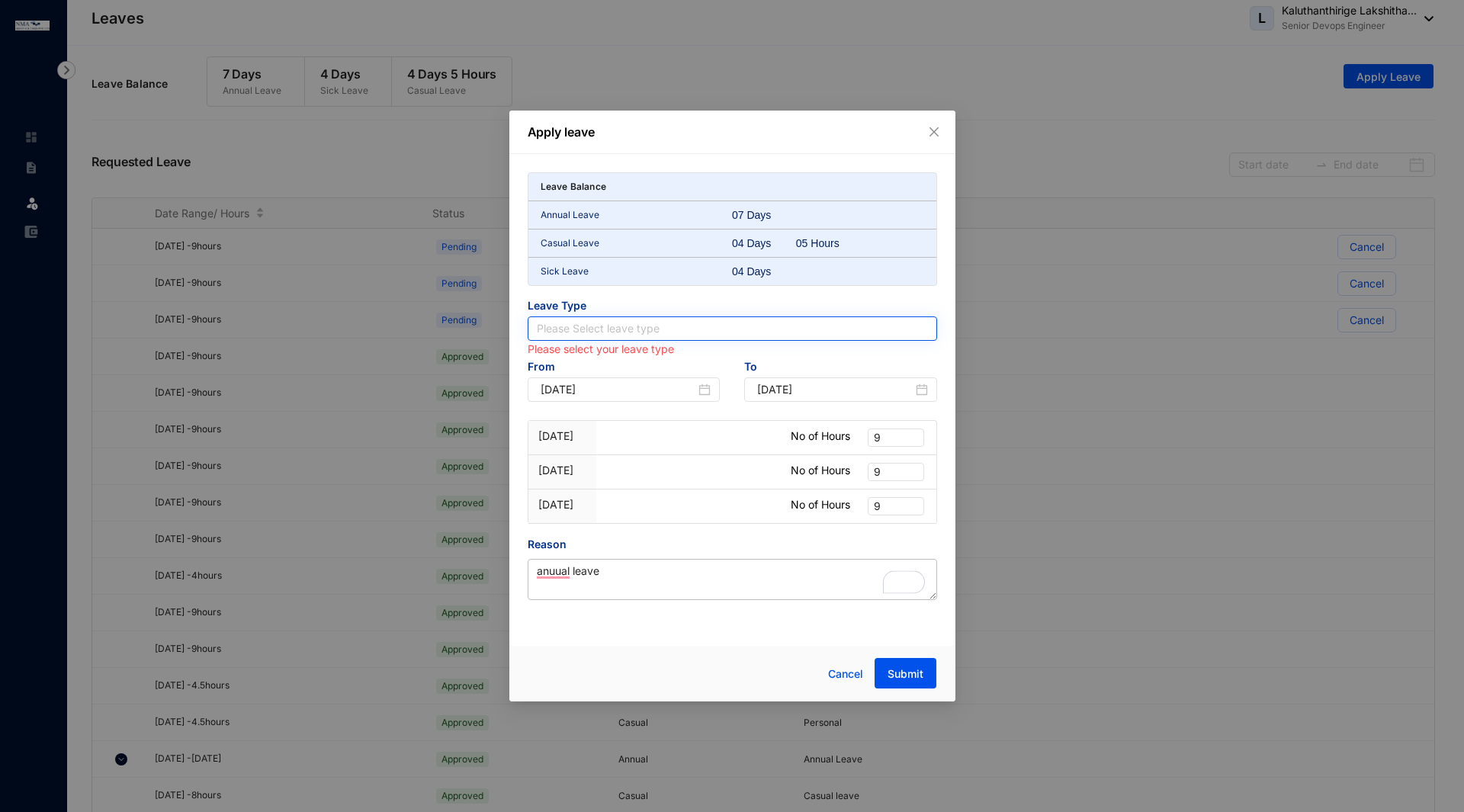
click at [693, 335] on input "search" at bounding box center [732, 329] width 391 height 23
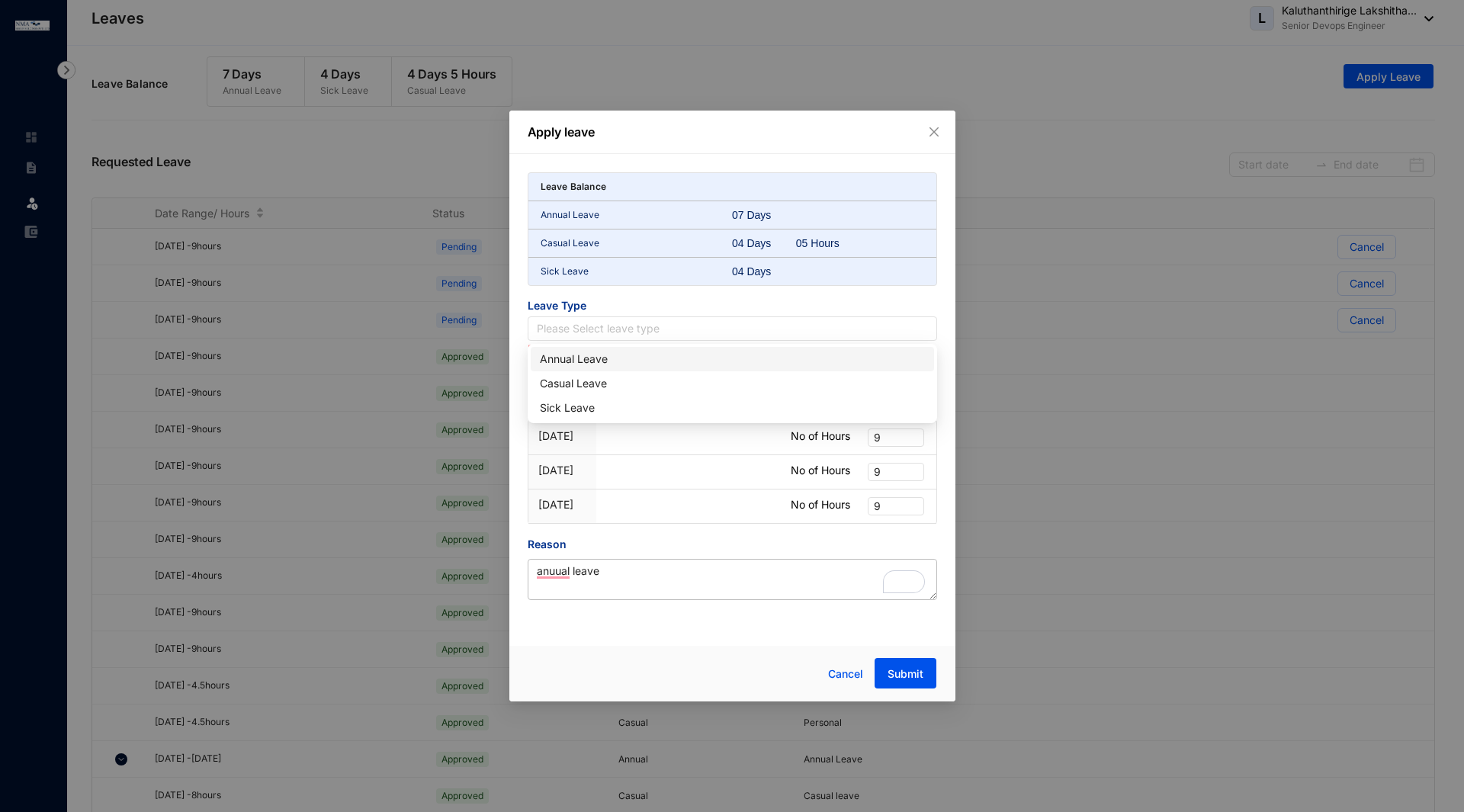
click at [630, 366] on div "Annual Leave" at bounding box center [732, 359] width 385 height 17
click at [909, 672] on span "Submit" at bounding box center [906, 674] width 36 height 16
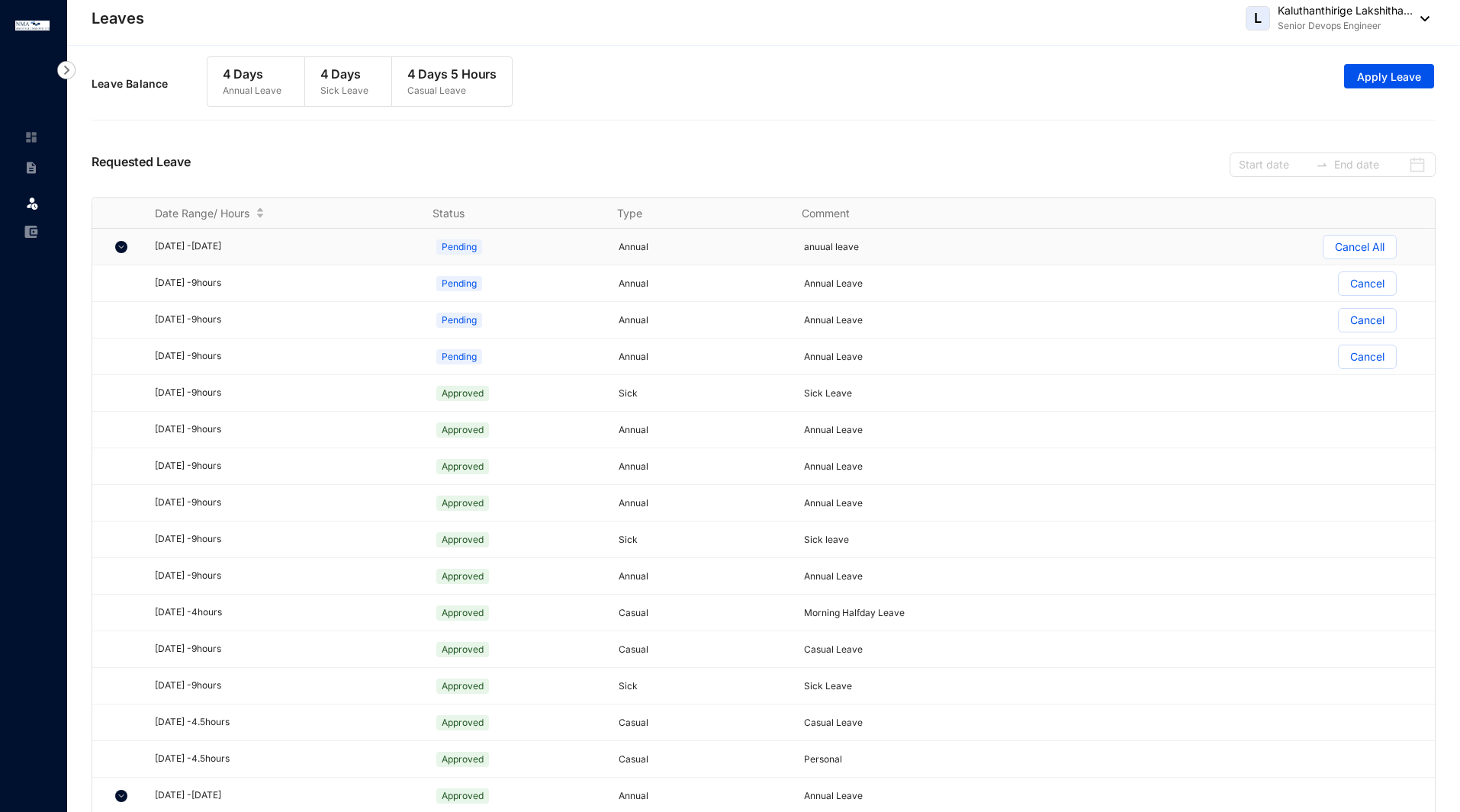
click at [122, 251] on img at bounding box center [121, 246] width 12 height 12
